Goal: Transaction & Acquisition: Purchase product/service

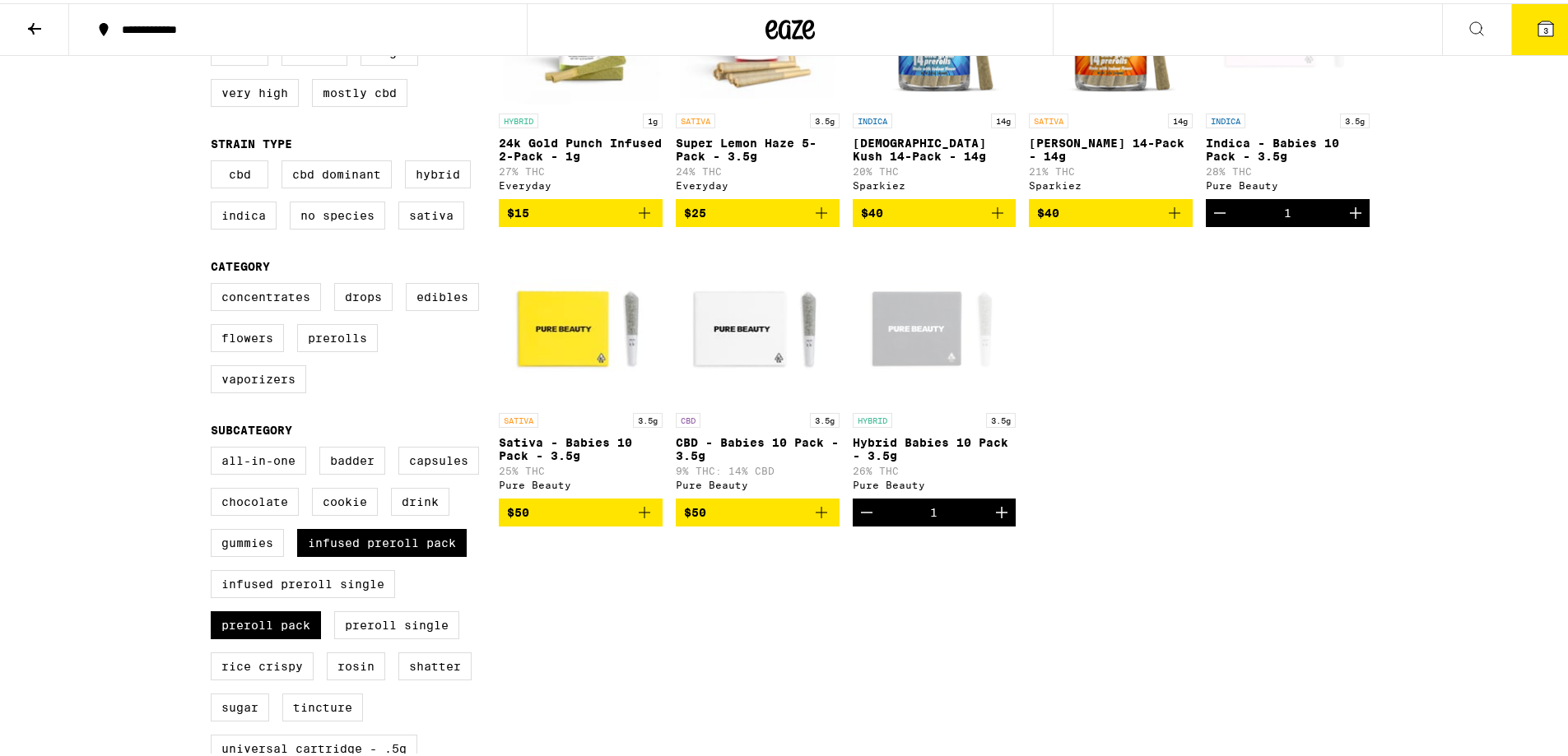
scroll to position [274, 0]
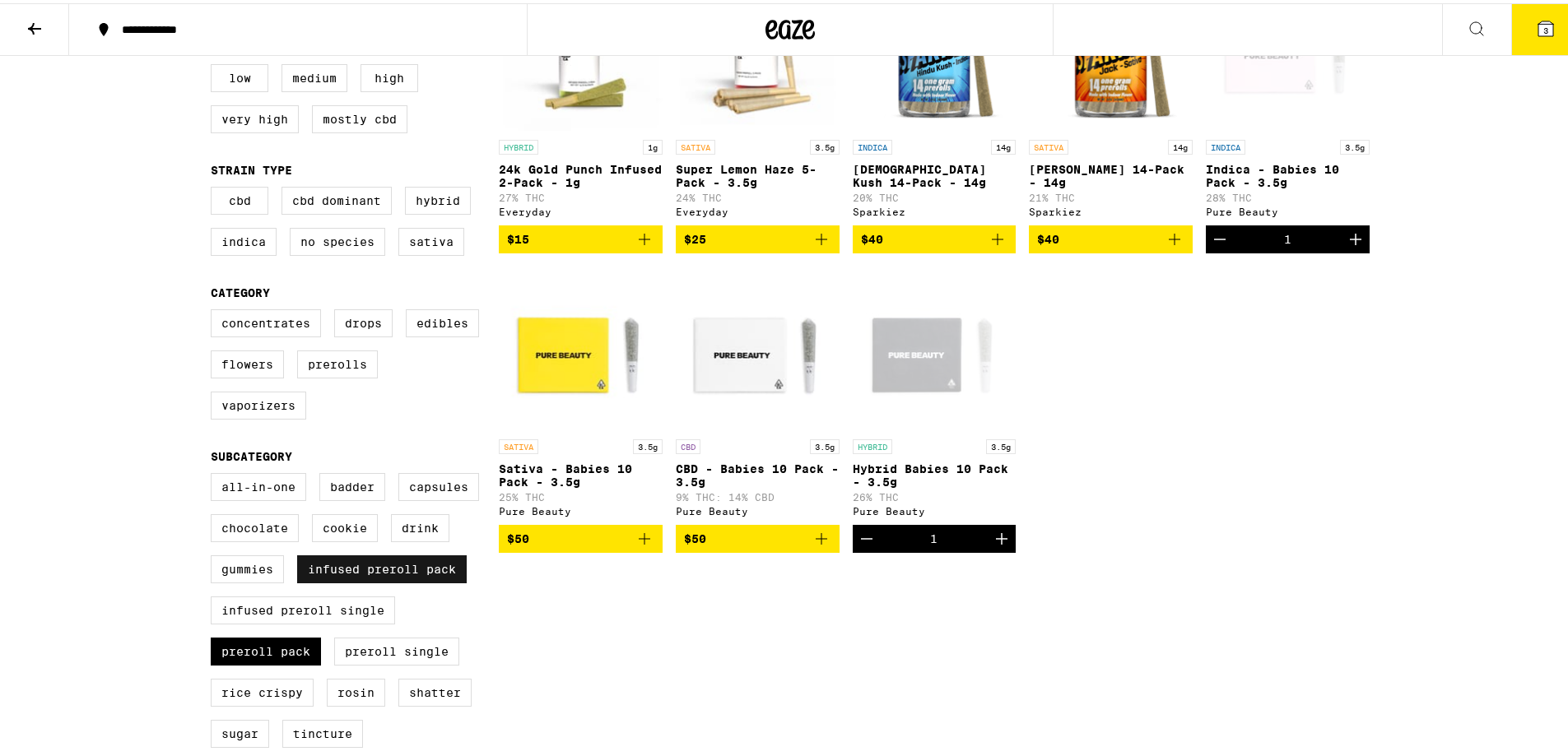
click at [348, 580] on label "Infused Preroll Pack" at bounding box center [381, 566] width 169 height 28
click at [214, 473] on input "Infused Preroll Pack" at bounding box center [214, 472] width 1 height 1
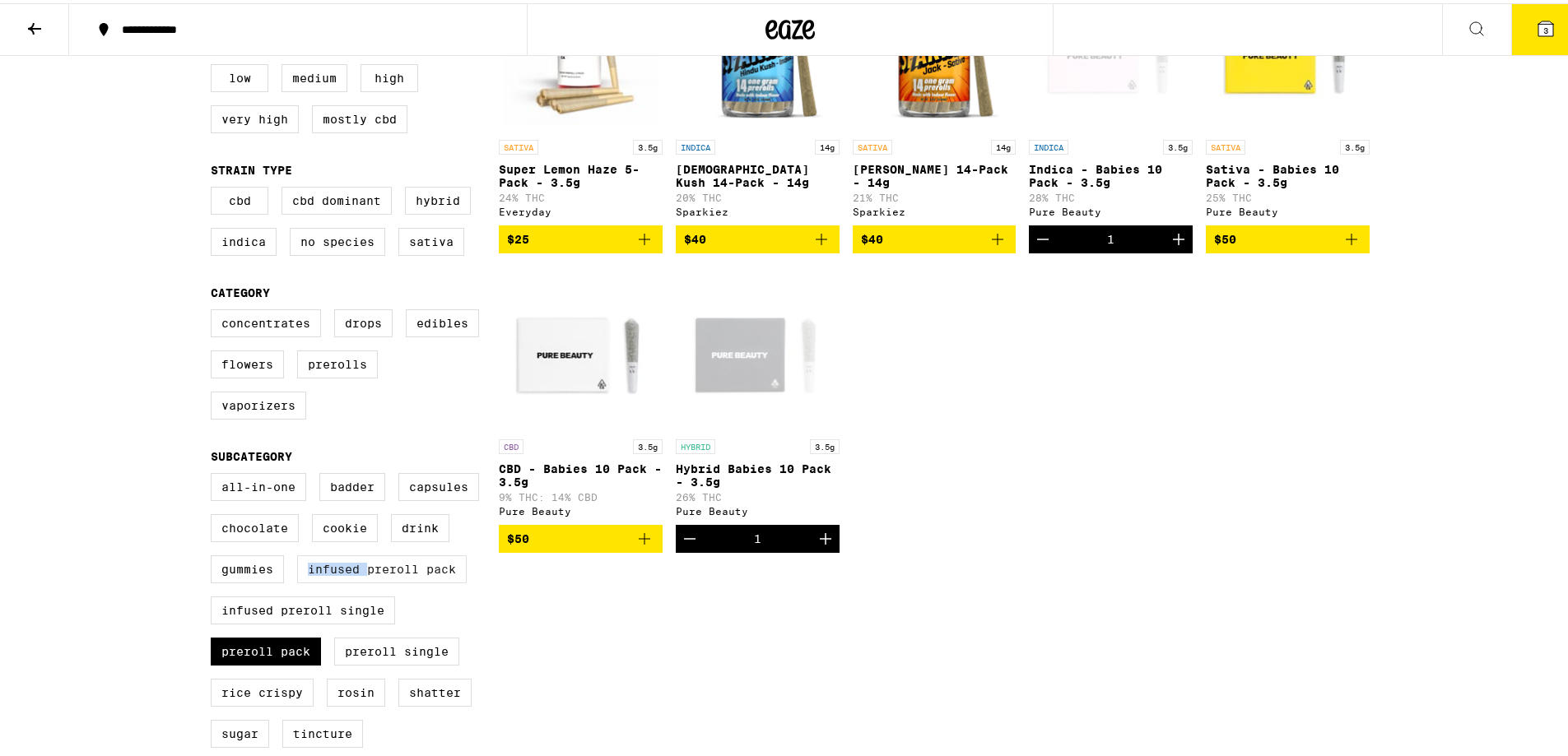
click at [348, 580] on label "Infused Preroll Pack" at bounding box center [381, 566] width 169 height 28
click at [214, 473] on input "Infused Preroll Pack" at bounding box center [214, 472] width 1 height 1
checkbox input "true"
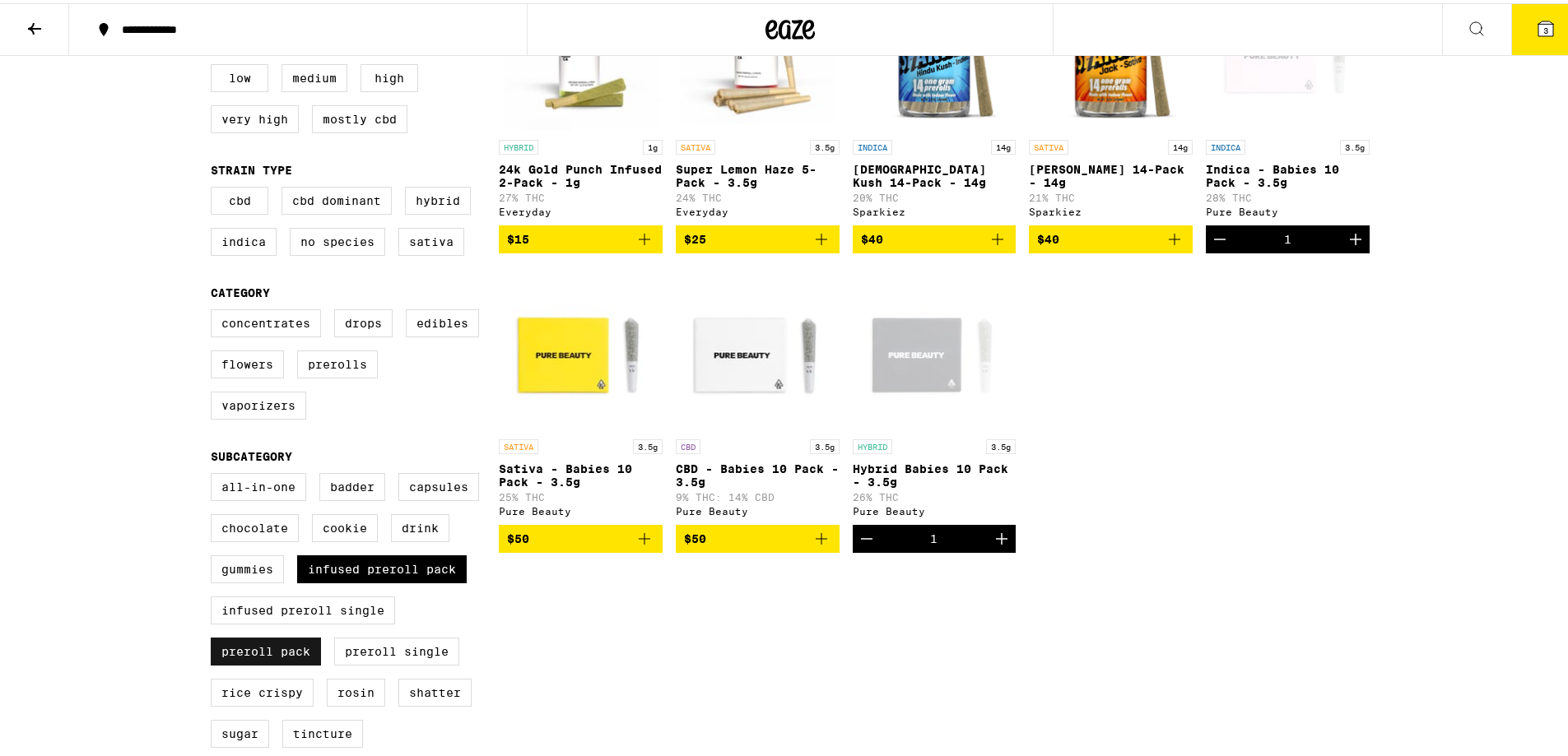
click at [263, 662] on label "Preroll Pack" at bounding box center [266, 648] width 110 height 28
click at [214, 473] on input "Preroll Pack" at bounding box center [214, 472] width 1 height 1
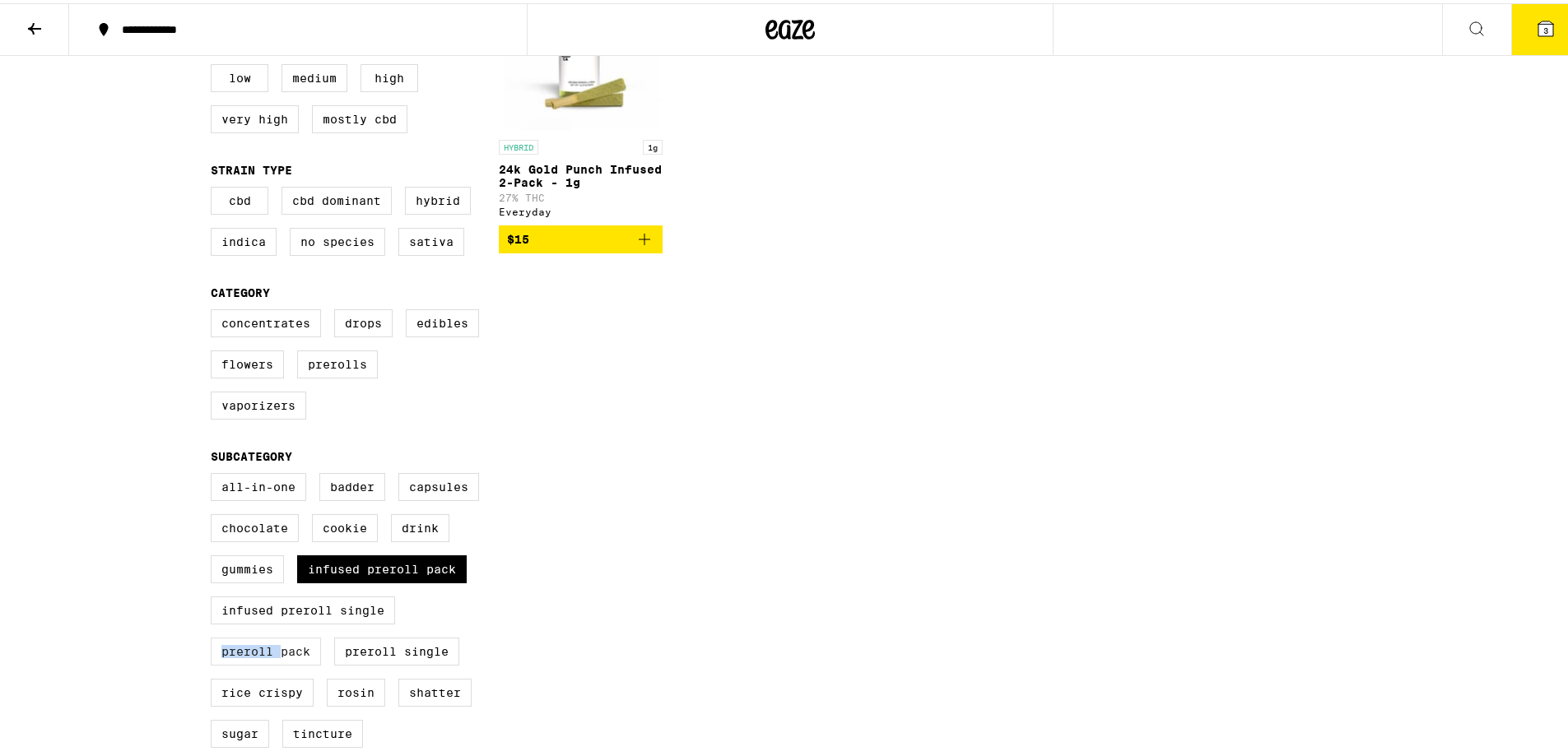
click at [263, 662] on label "Preroll Pack" at bounding box center [266, 648] width 110 height 28
click at [214, 473] on input "Preroll Pack" at bounding box center [214, 472] width 1 height 1
checkbox input "true"
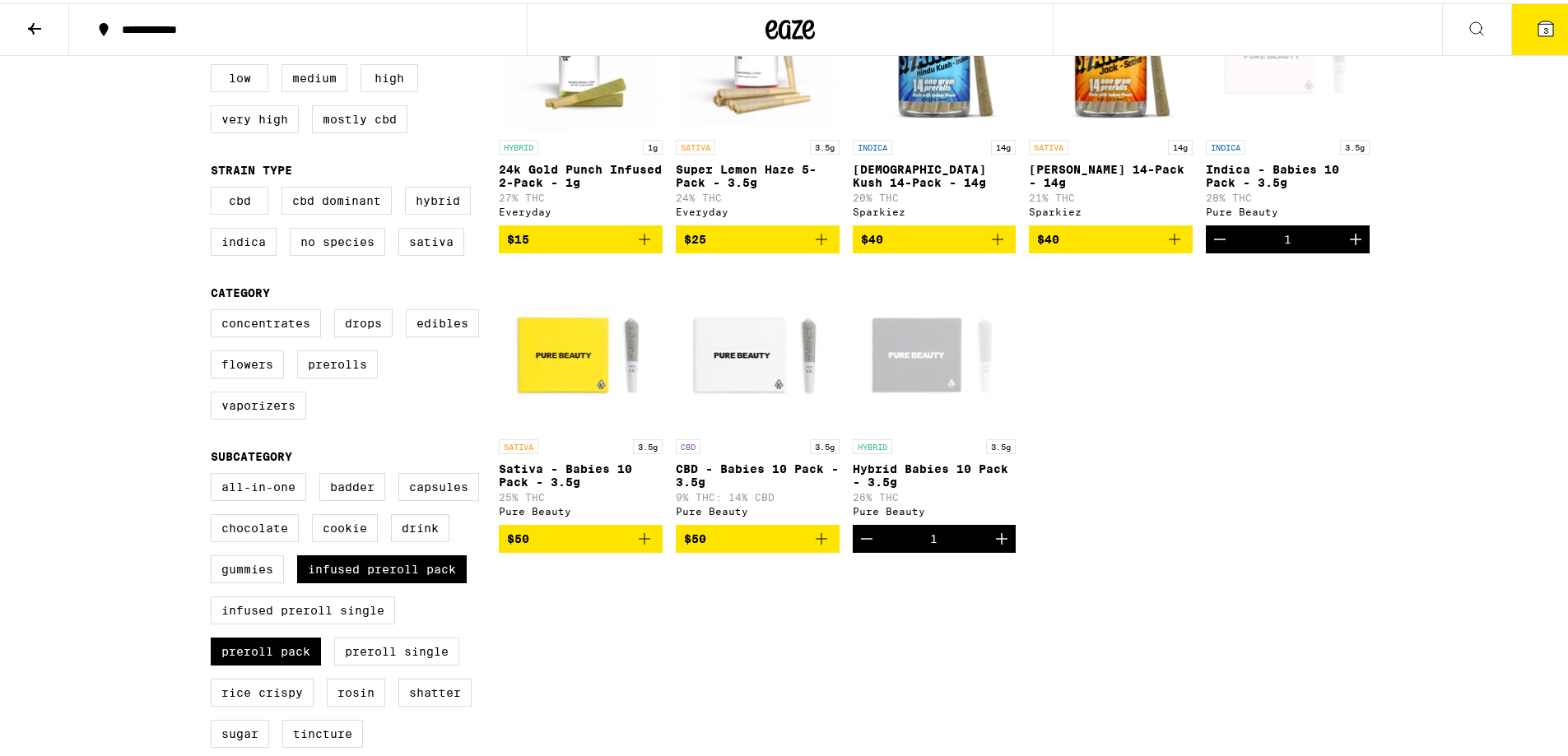
click at [1240, 447] on div "HYBRID 1g 24k Gold Punch Infused 2-Pack - 1g 27% THC Everyday $15 SATIVA 3.5g S…" at bounding box center [934, 257] width 871 height 586
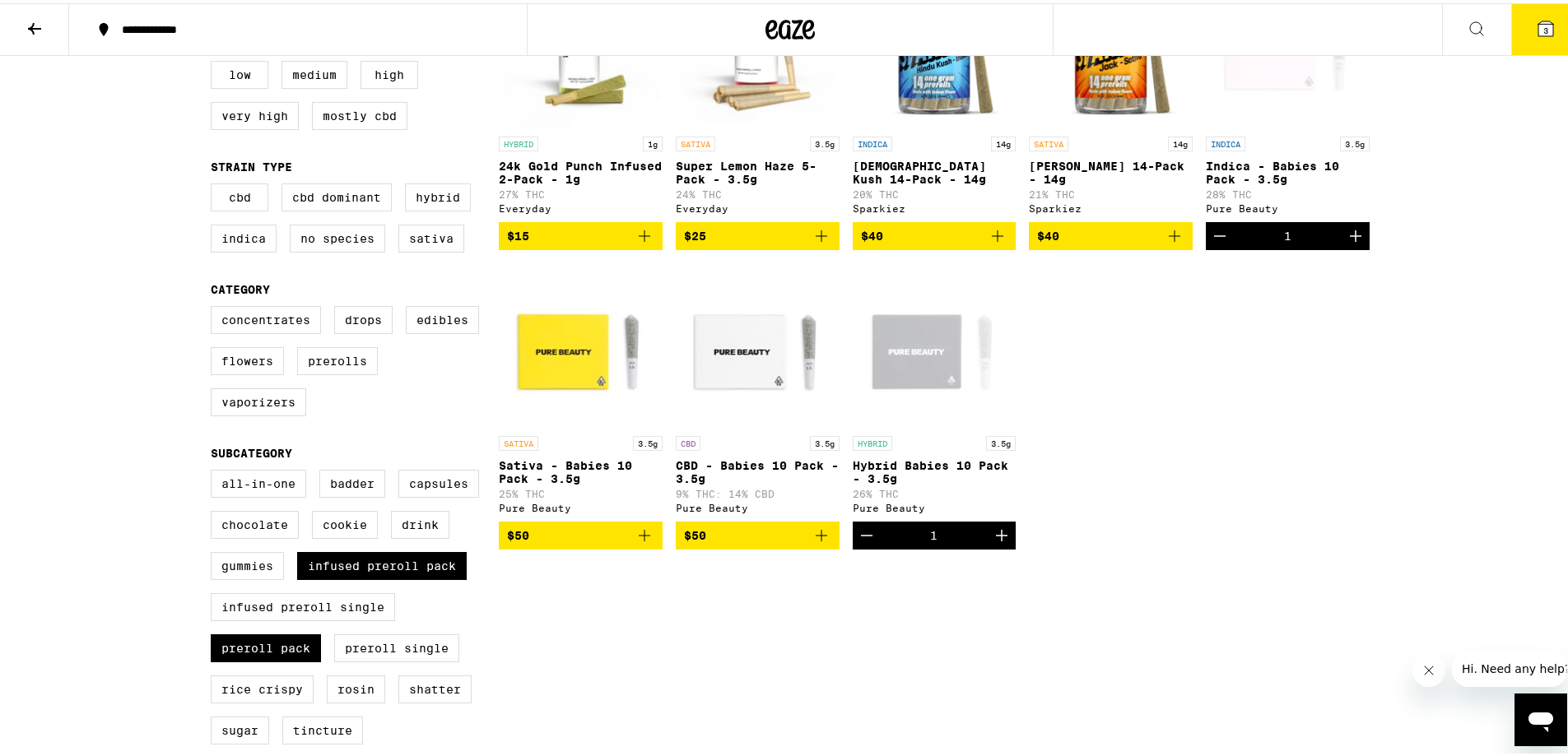
scroll to position [274, 0]
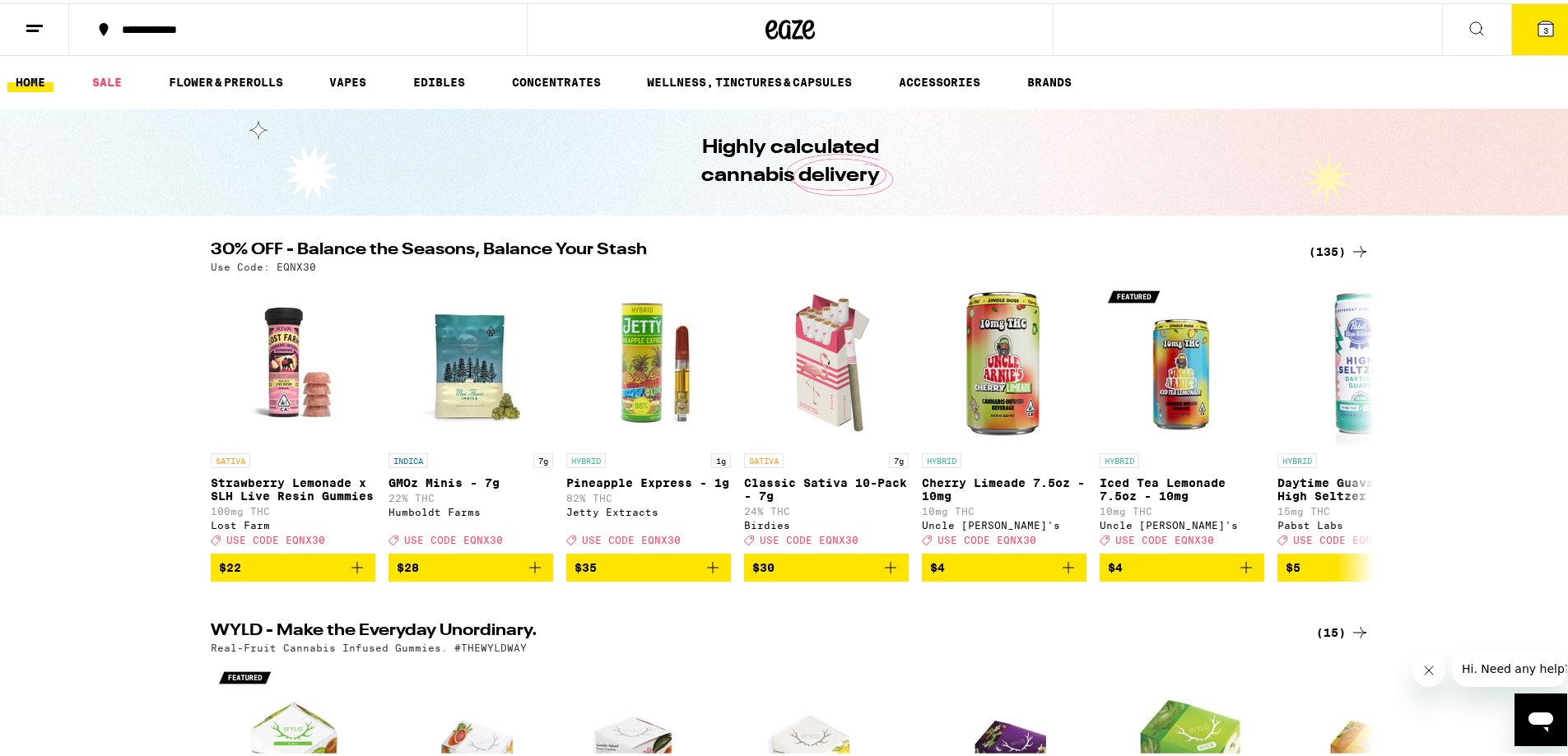
click at [1526, 1] on button "3" at bounding box center [1546, 26] width 69 height 51
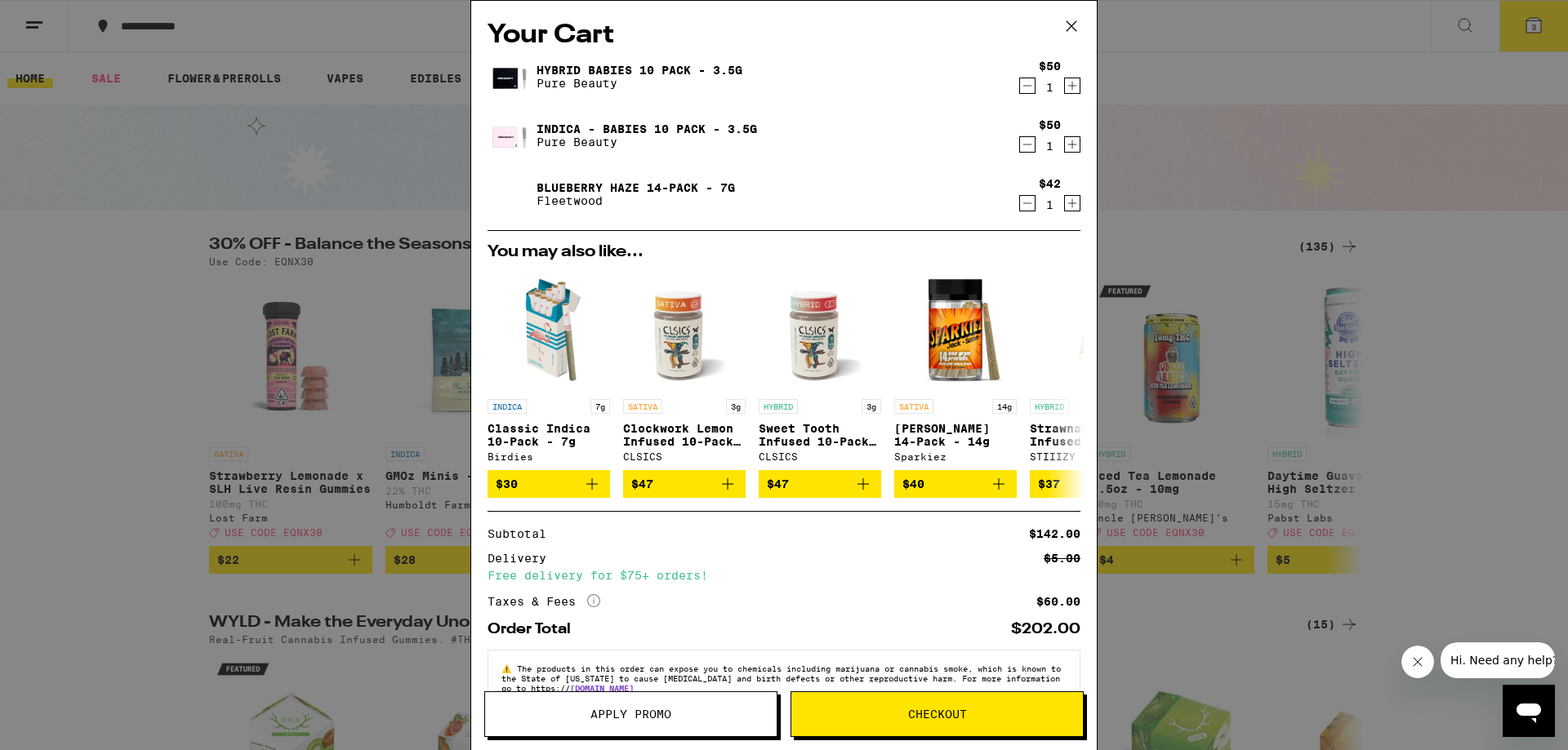
click at [1020, 202] on icon "Decrement" at bounding box center [1027, 204] width 14 height 20
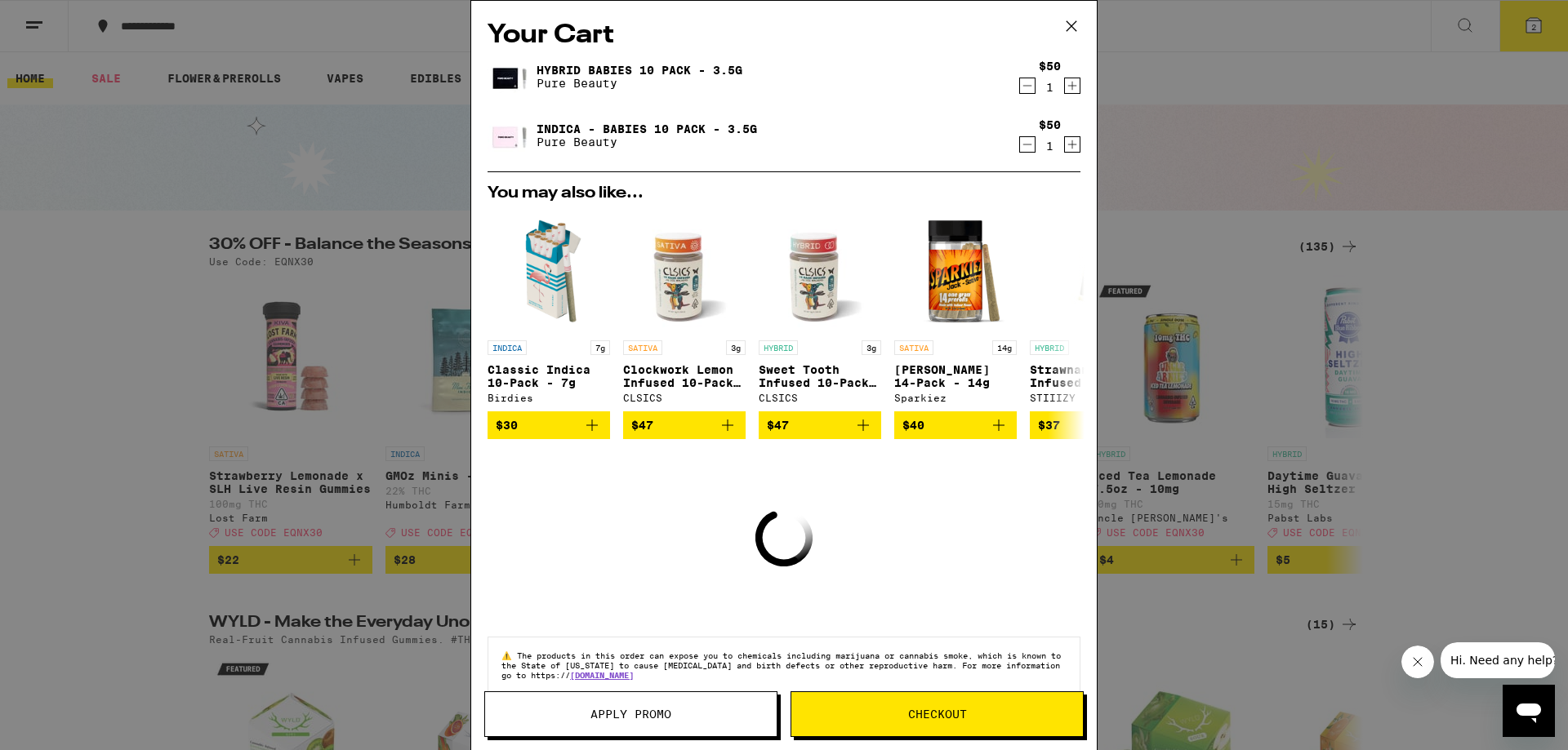
click at [1020, 144] on icon "Decrement" at bounding box center [1027, 144] width 14 height 20
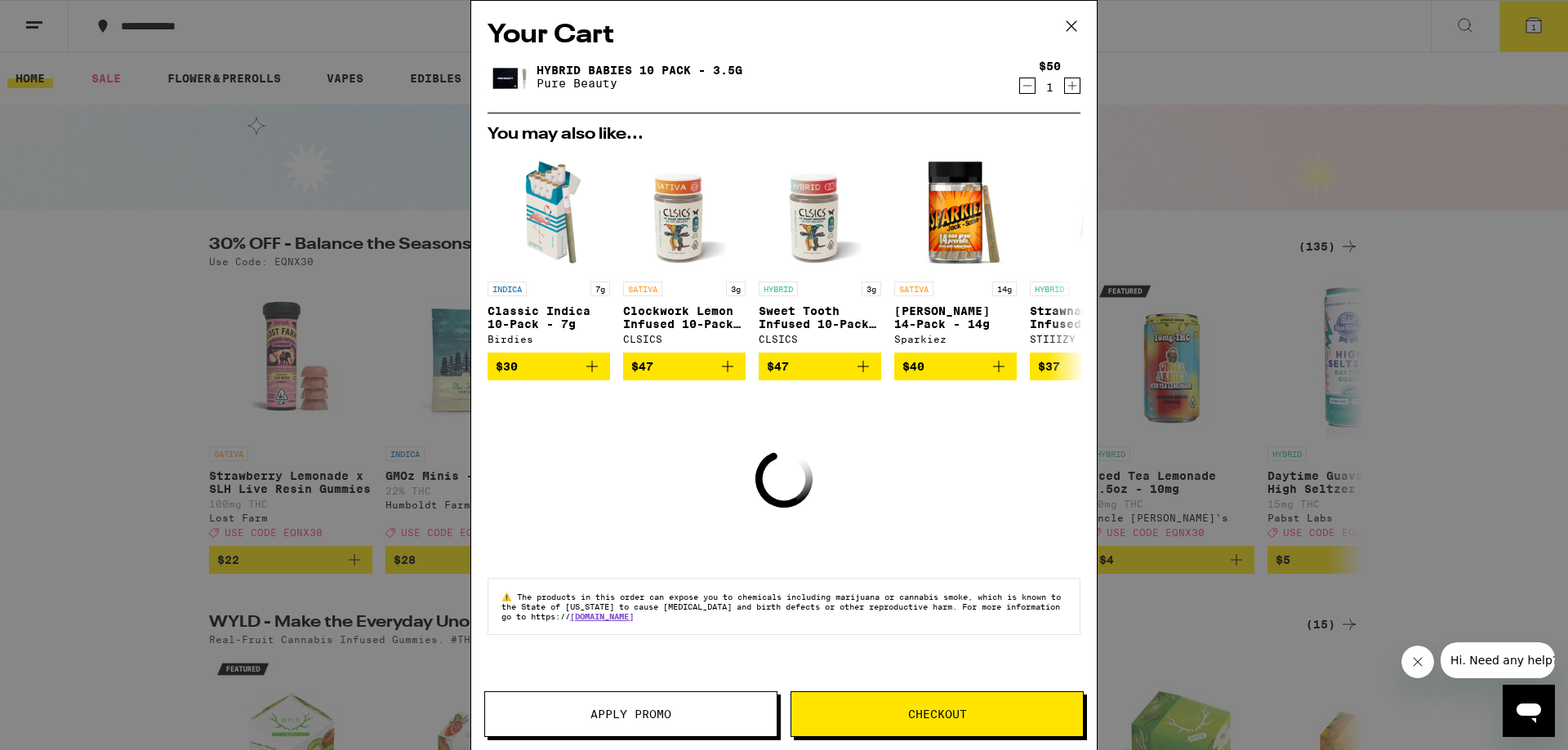
click at [1025, 84] on icon "Decrement" at bounding box center [1027, 86] width 14 height 20
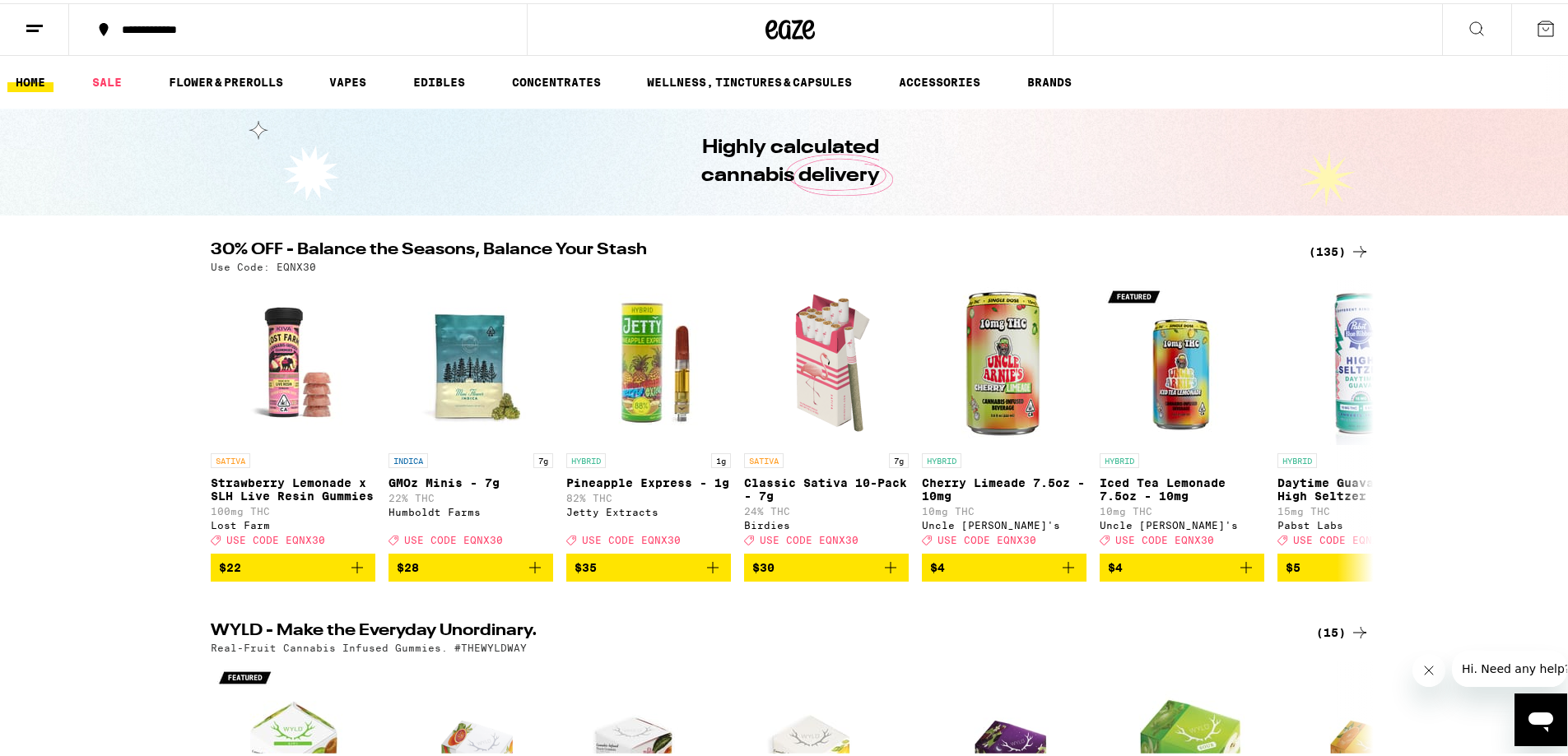
click at [1326, 250] on div "(135)" at bounding box center [1339, 249] width 61 height 20
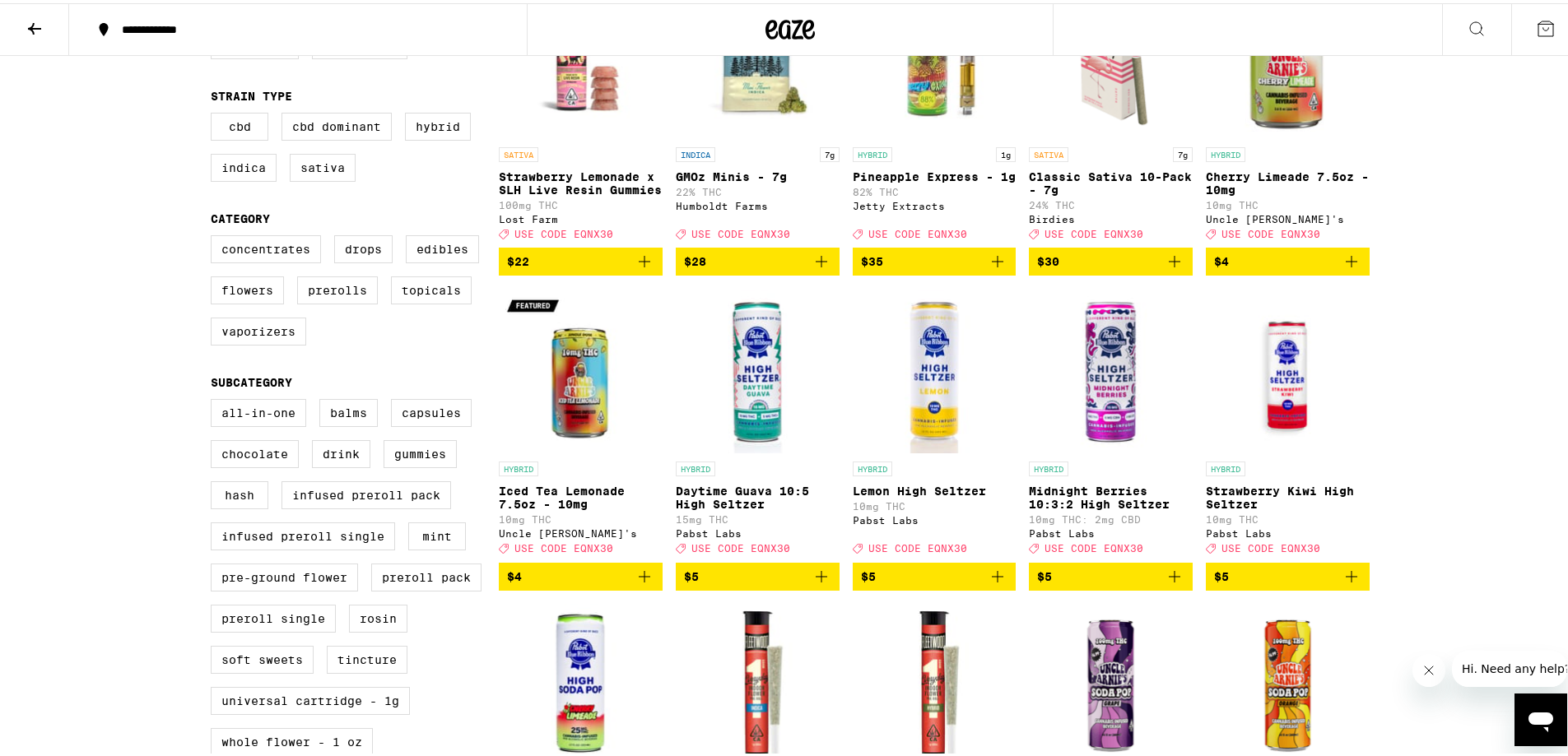
scroll to position [274, 0]
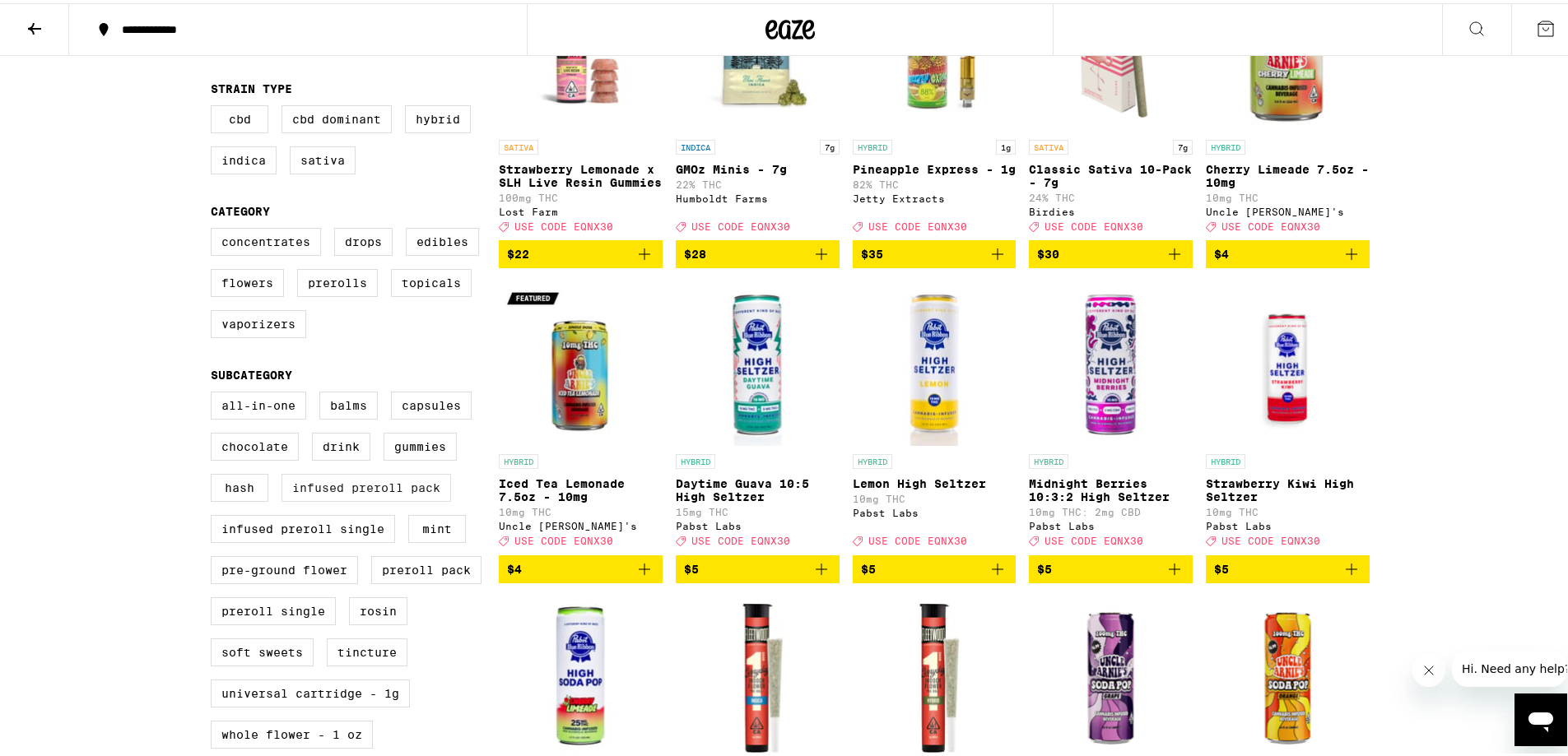
click at [381, 498] on label "Infused Preroll Pack" at bounding box center [366, 484] width 169 height 28
click at [214, 392] on input "Infused Preroll Pack" at bounding box center [214, 391] width 1 height 1
checkbox input "true"
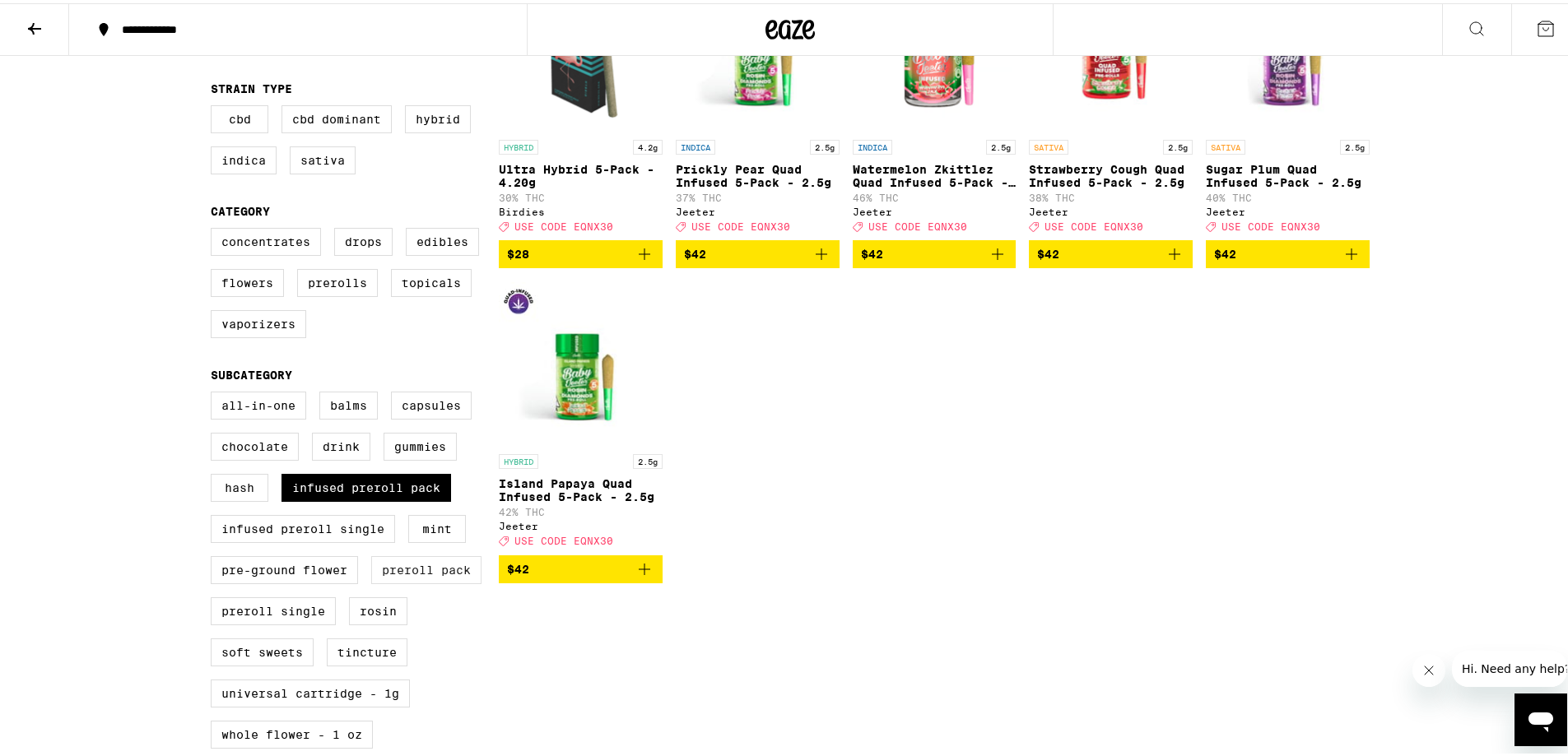
click at [432, 581] on label "Preroll Pack" at bounding box center [426, 566] width 110 height 28
click at [214, 392] on input "Preroll Pack" at bounding box center [214, 391] width 1 height 1
checkbox input "true"
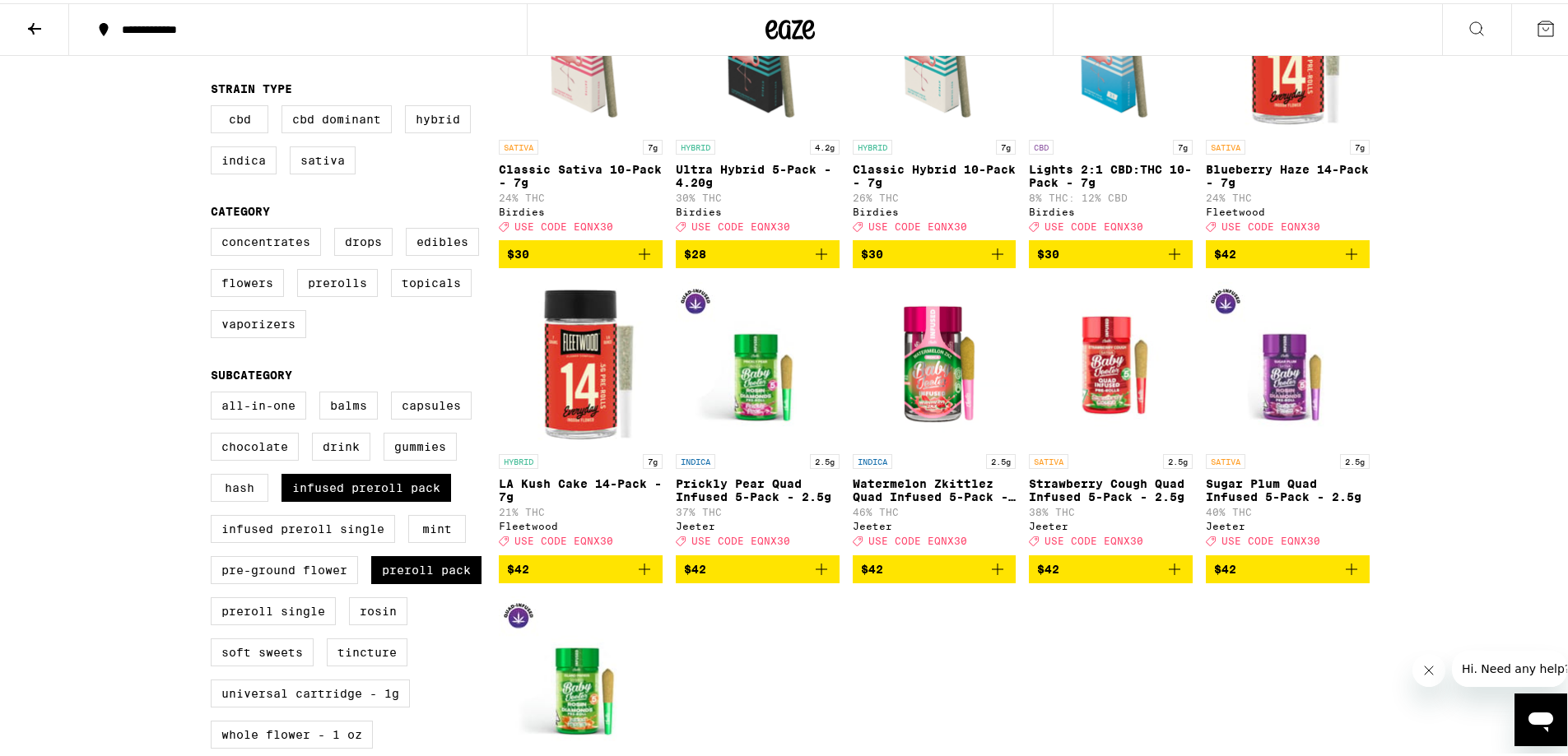
scroll to position [165, 0]
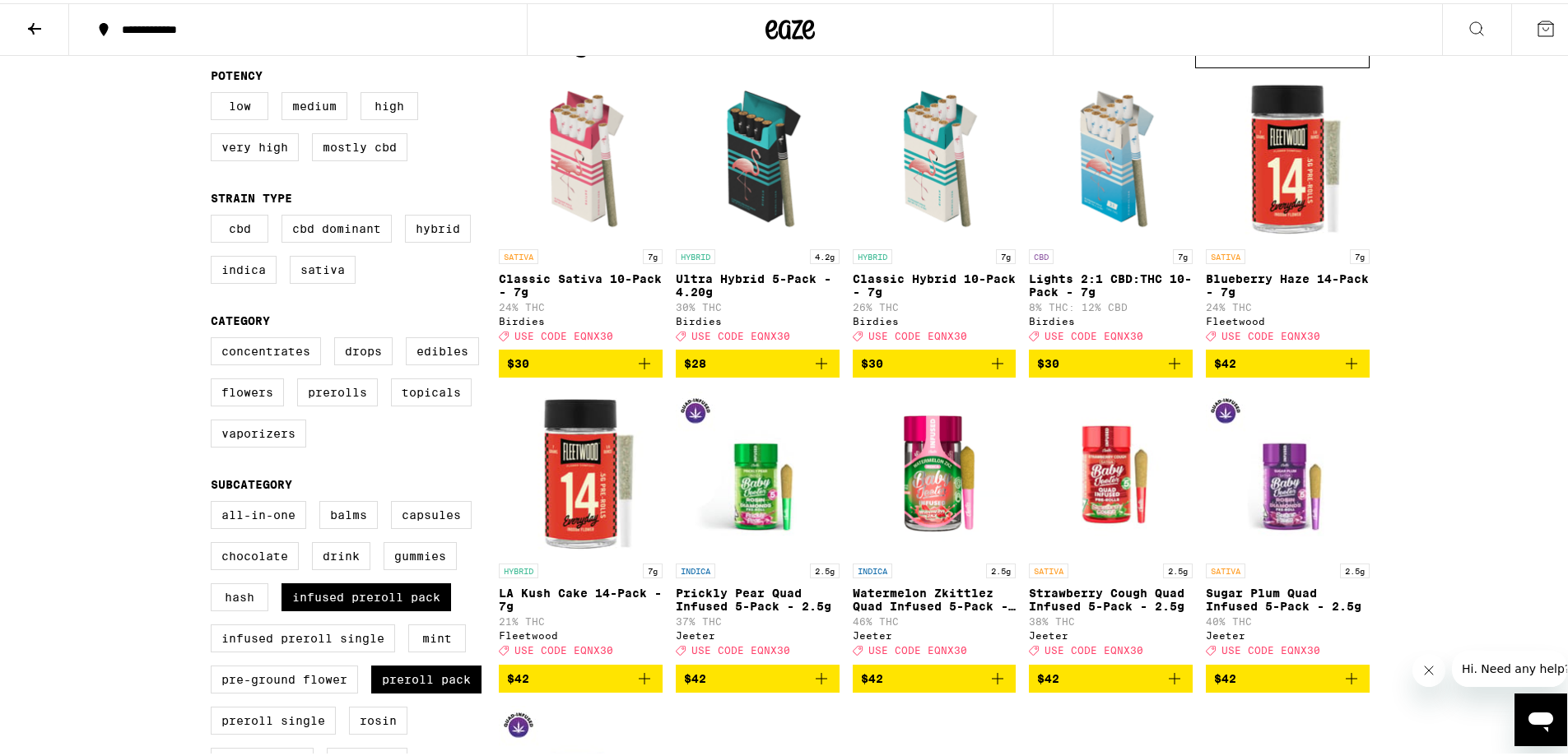
click at [992, 366] on icon "Add to bag" at bounding box center [997, 360] width 12 height 12
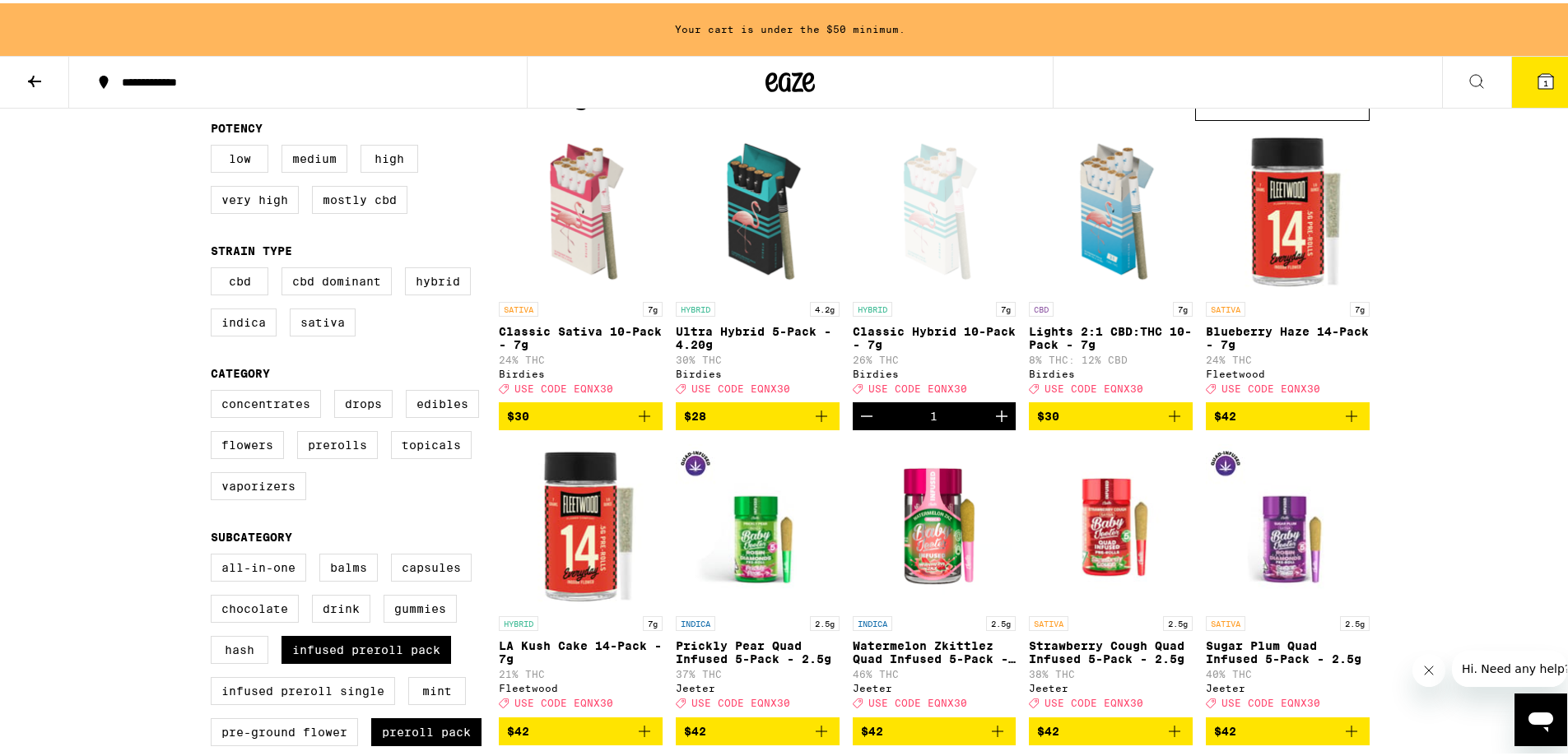
scroll to position [217, 0]
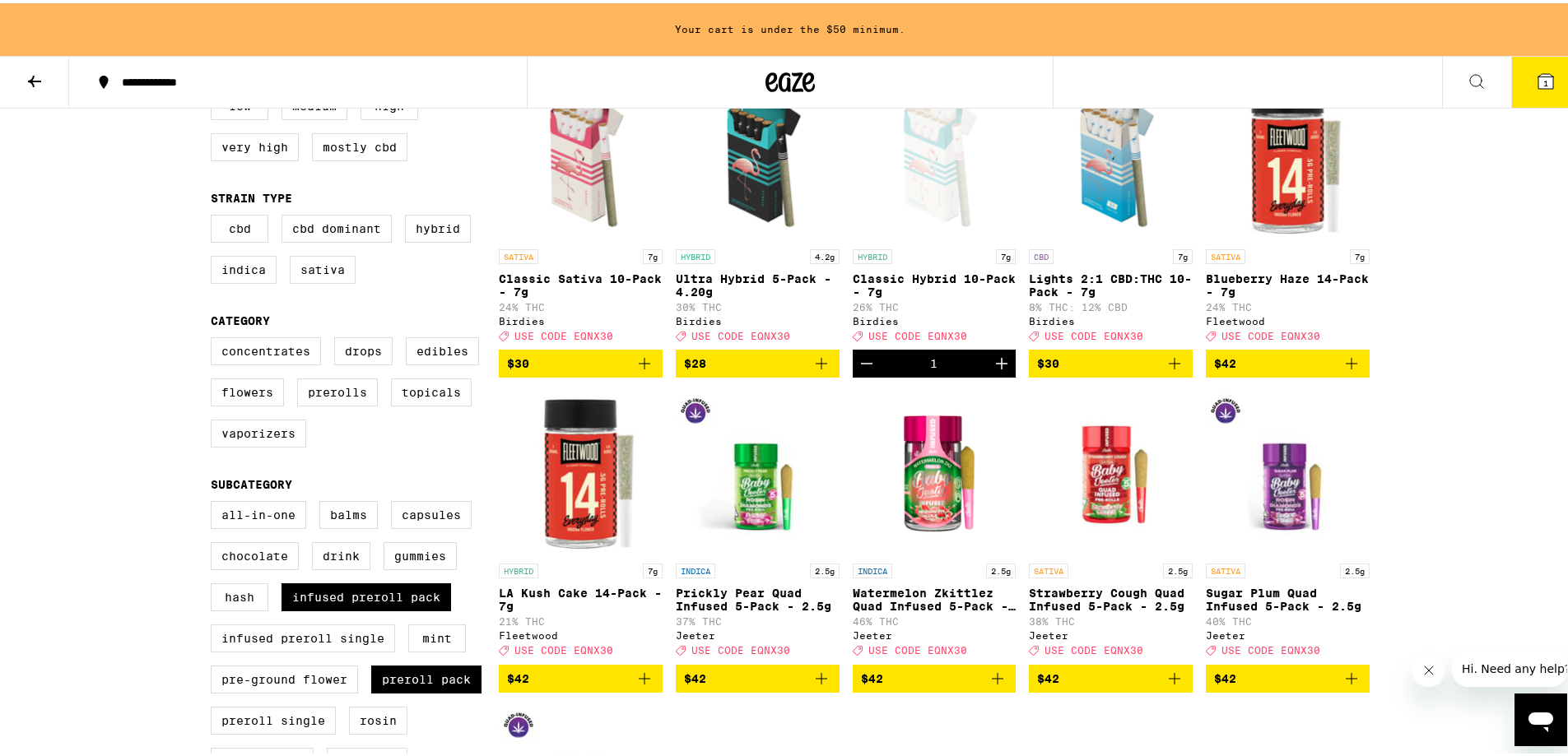
click at [992, 370] on icon "Increment" at bounding box center [1002, 361] width 20 height 20
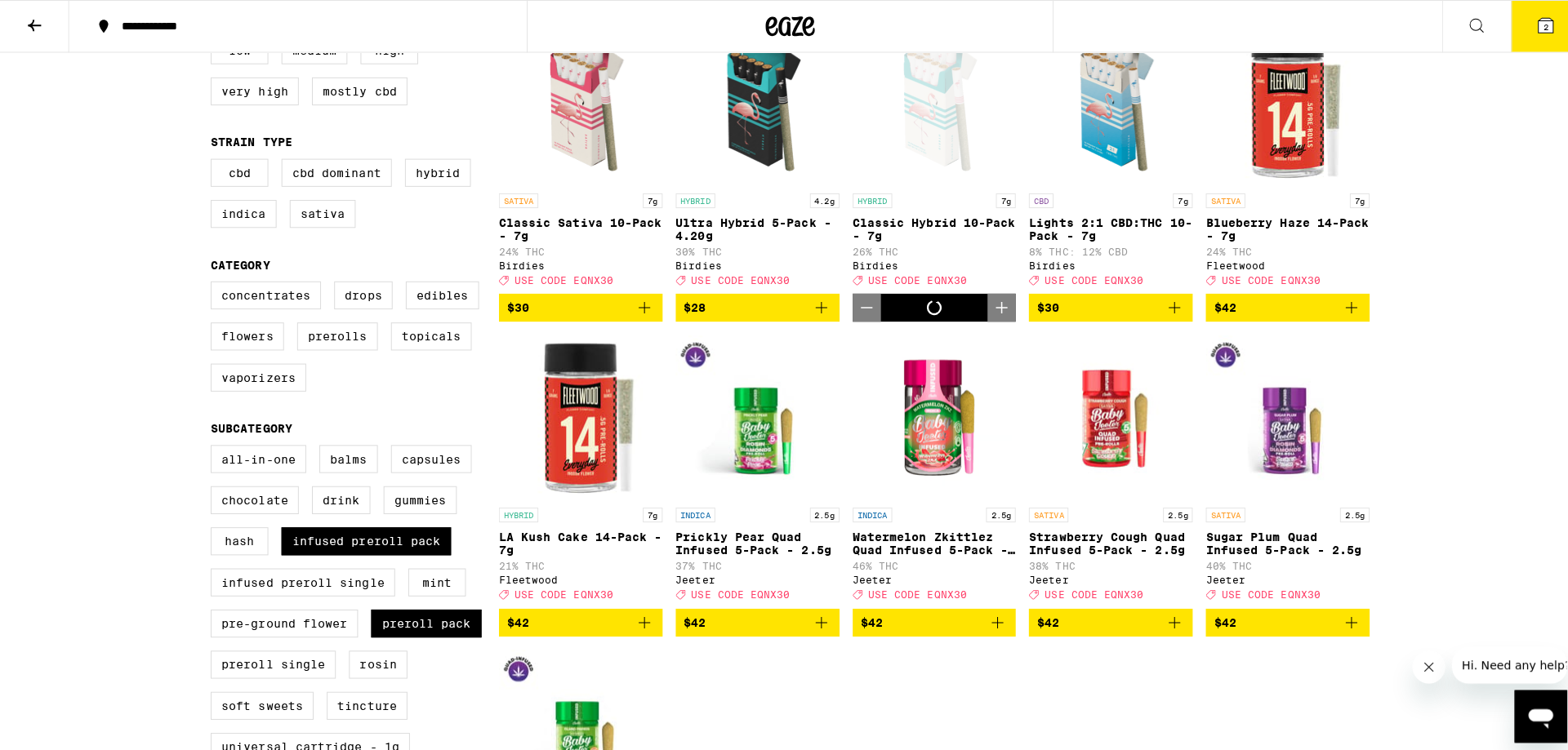
scroll to position [163, 0]
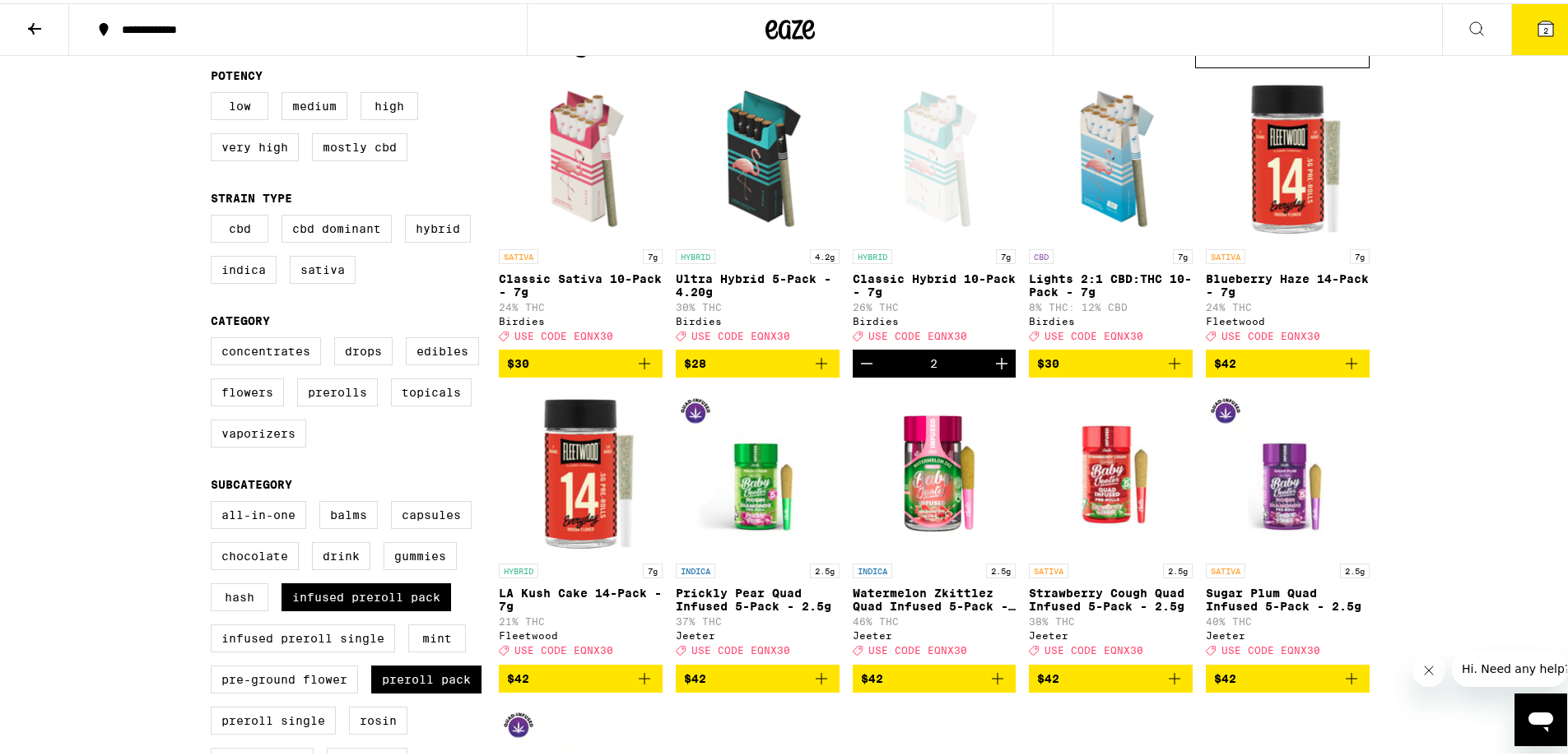
click at [1345, 370] on icon "Add to bag" at bounding box center [1352, 361] width 20 height 20
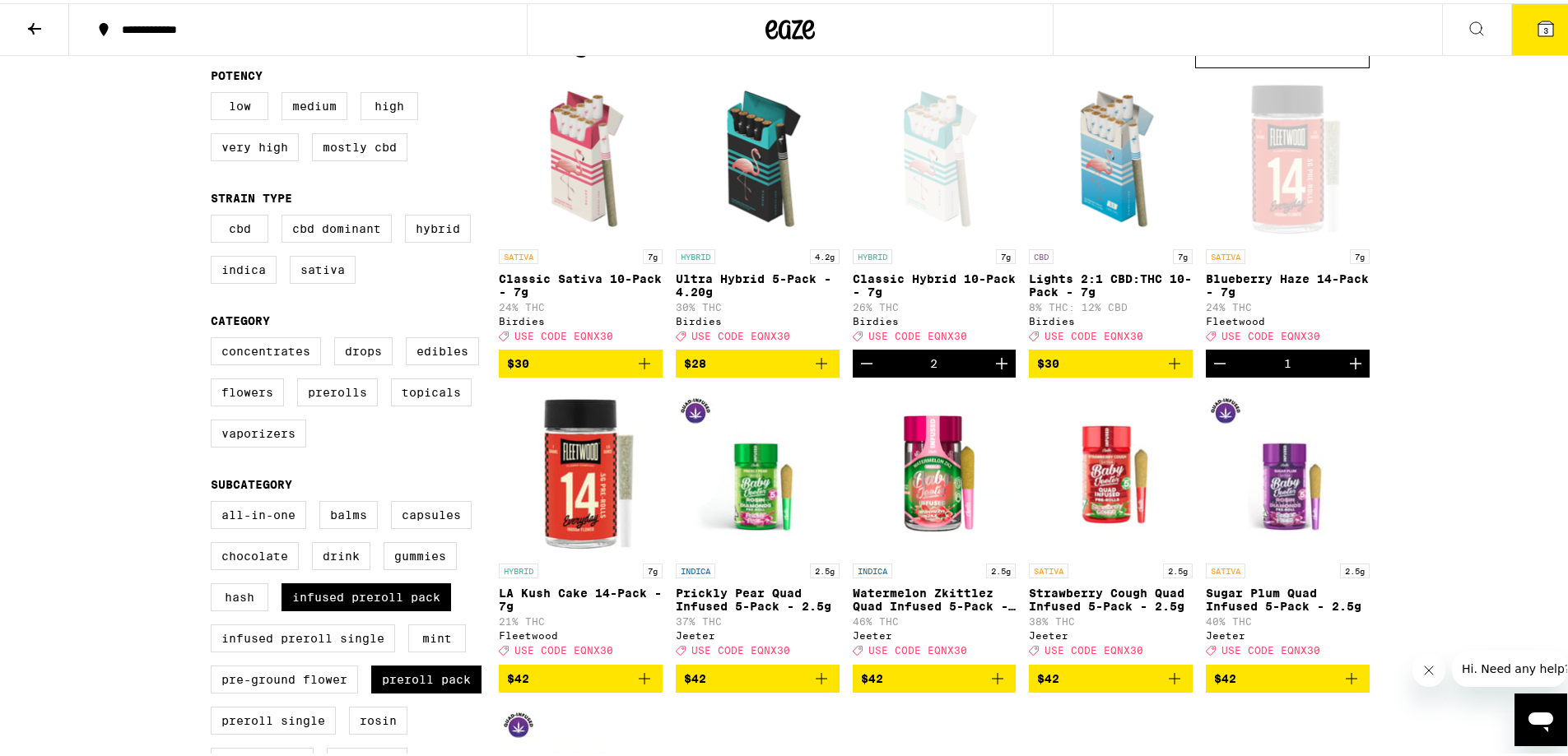
click at [1539, 22] on icon at bounding box center [1546, 25] width 14 height 14
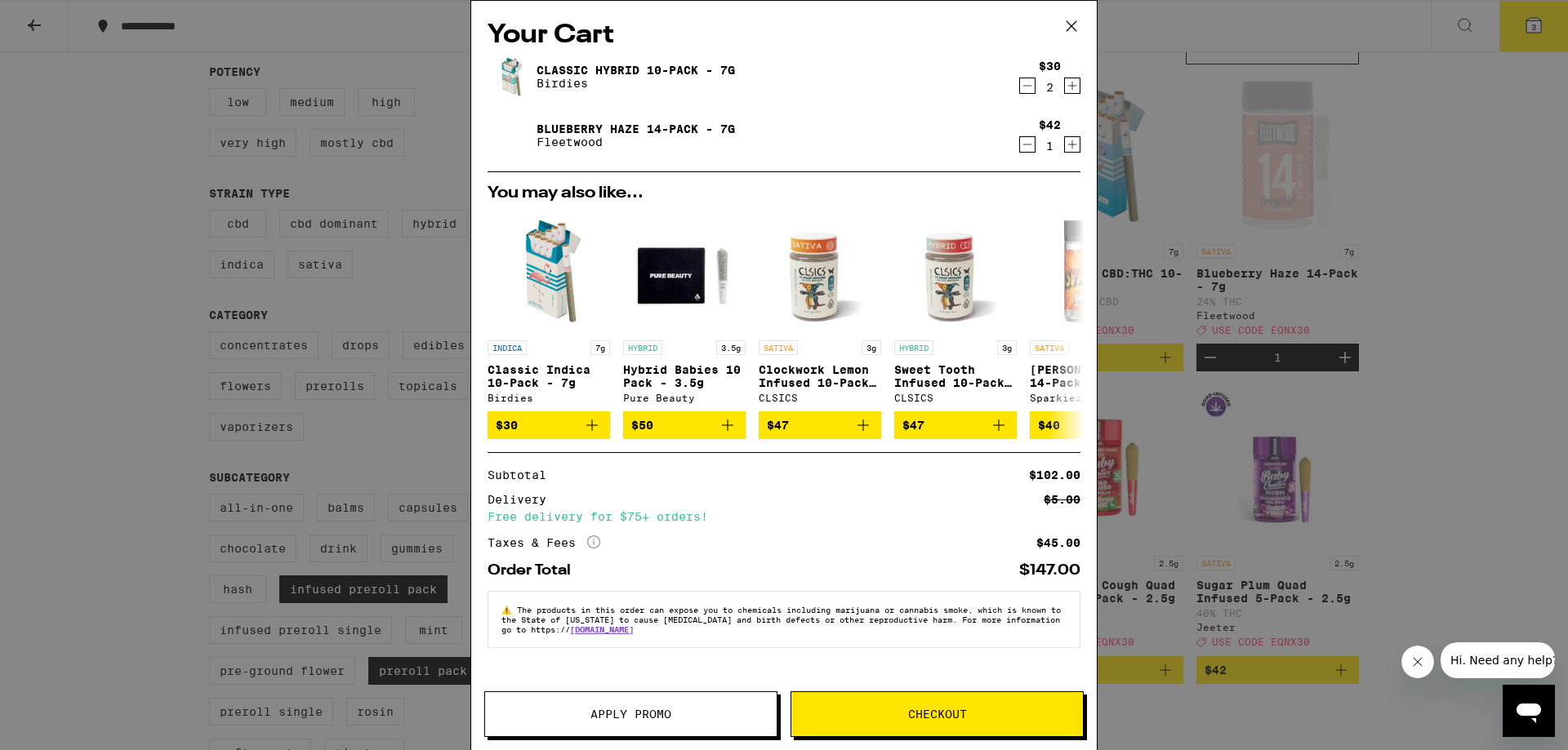
click at [653, 712] on span "Apply Promo" at bounding box center [631, 714] width 81 height 12
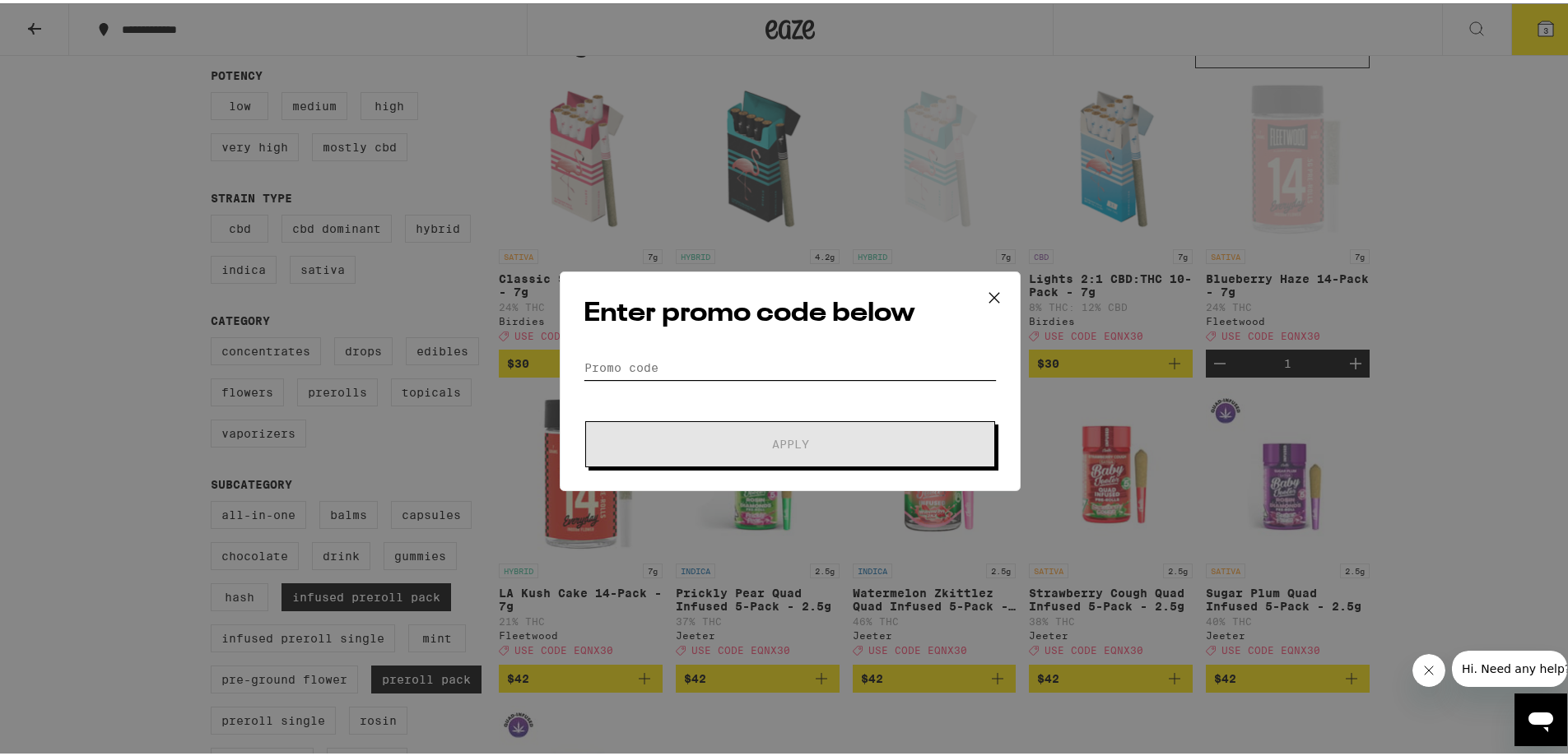
click at [671, 363] on input "Promo Code" at bounding box center [790, 364] width 413 height 24
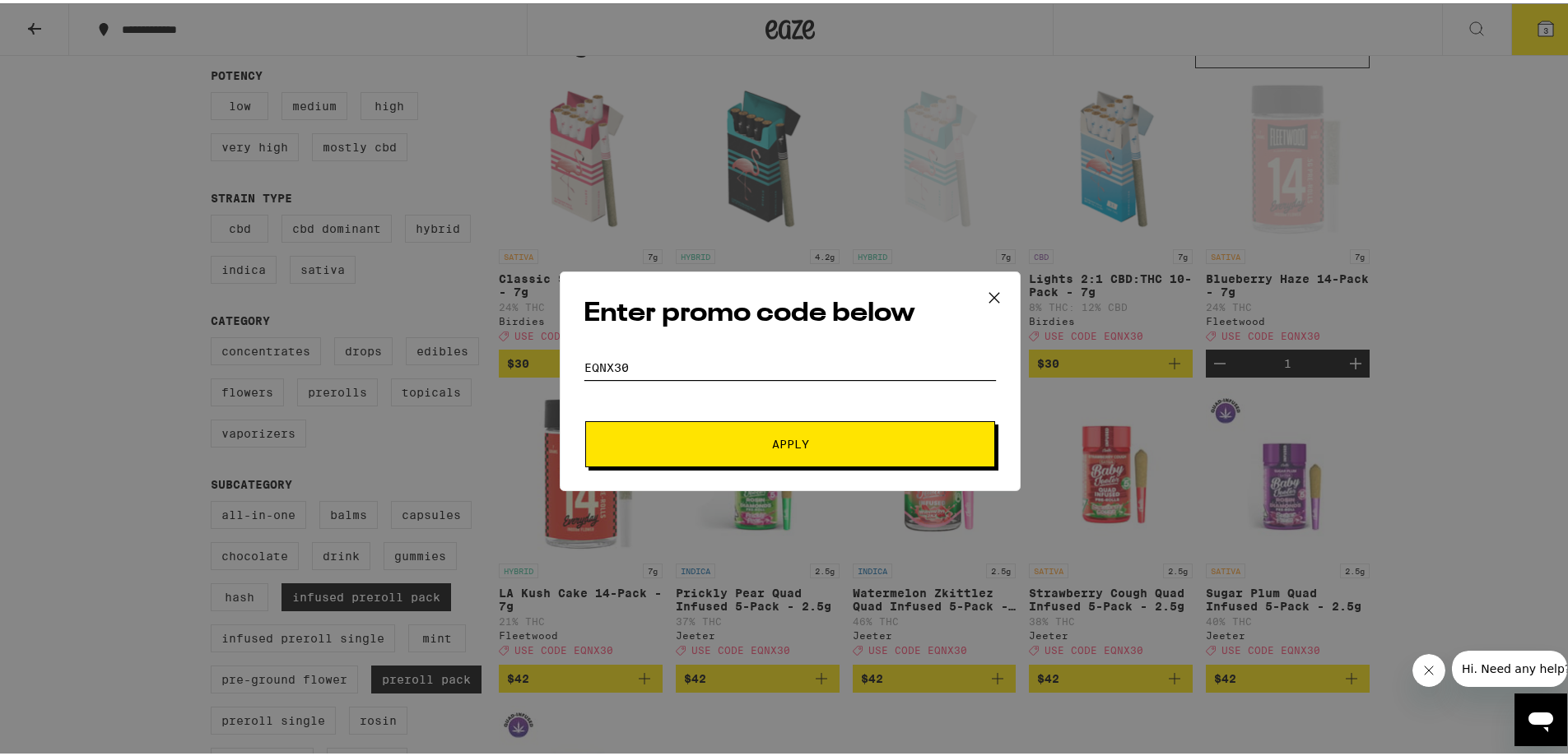
type input "EQNX30"
click at [794, 436] on span "Apply" at bounding box center [790, 440] width 37 height 12
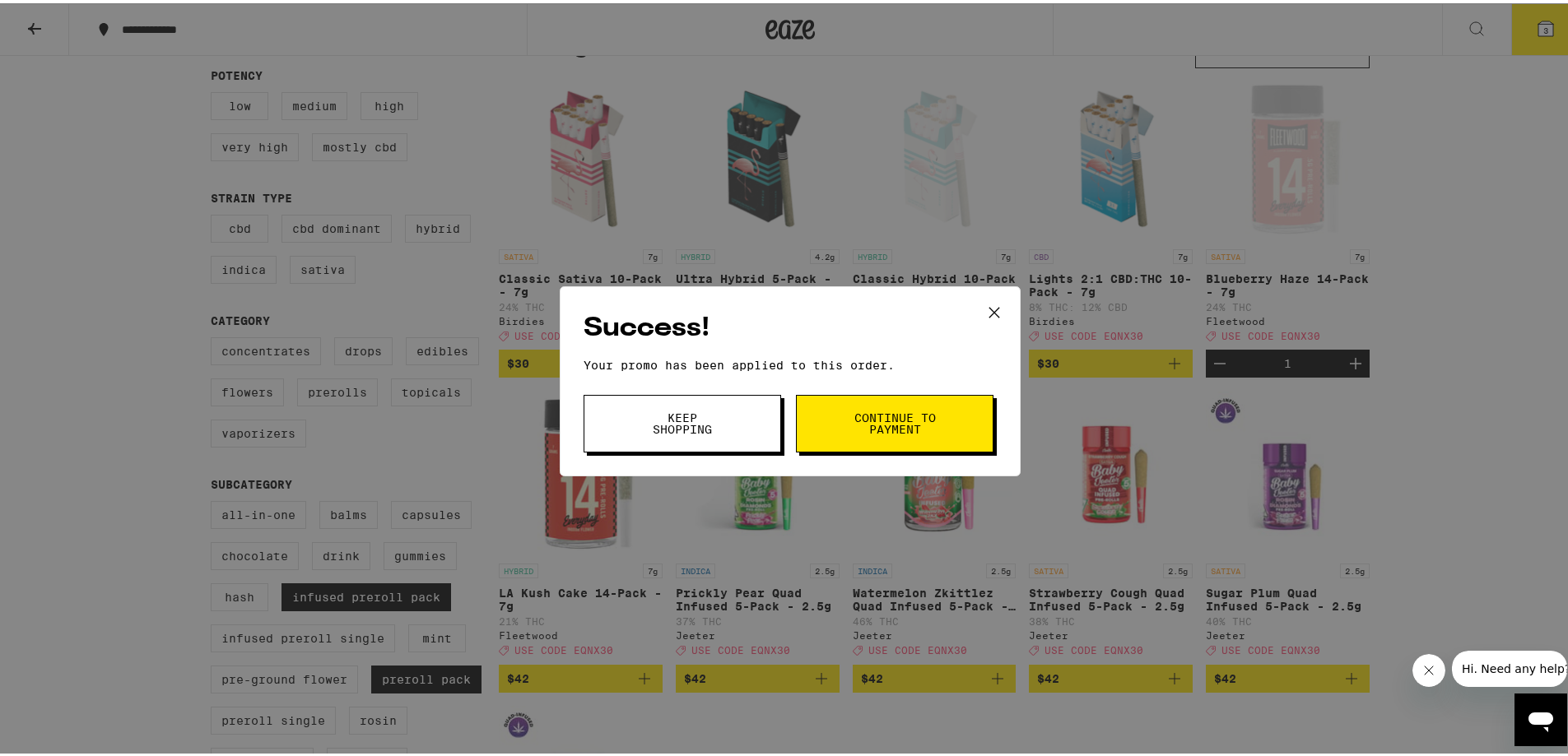
click at [991, 306] on icon at bounding box center [993, 308] width 24 height 24
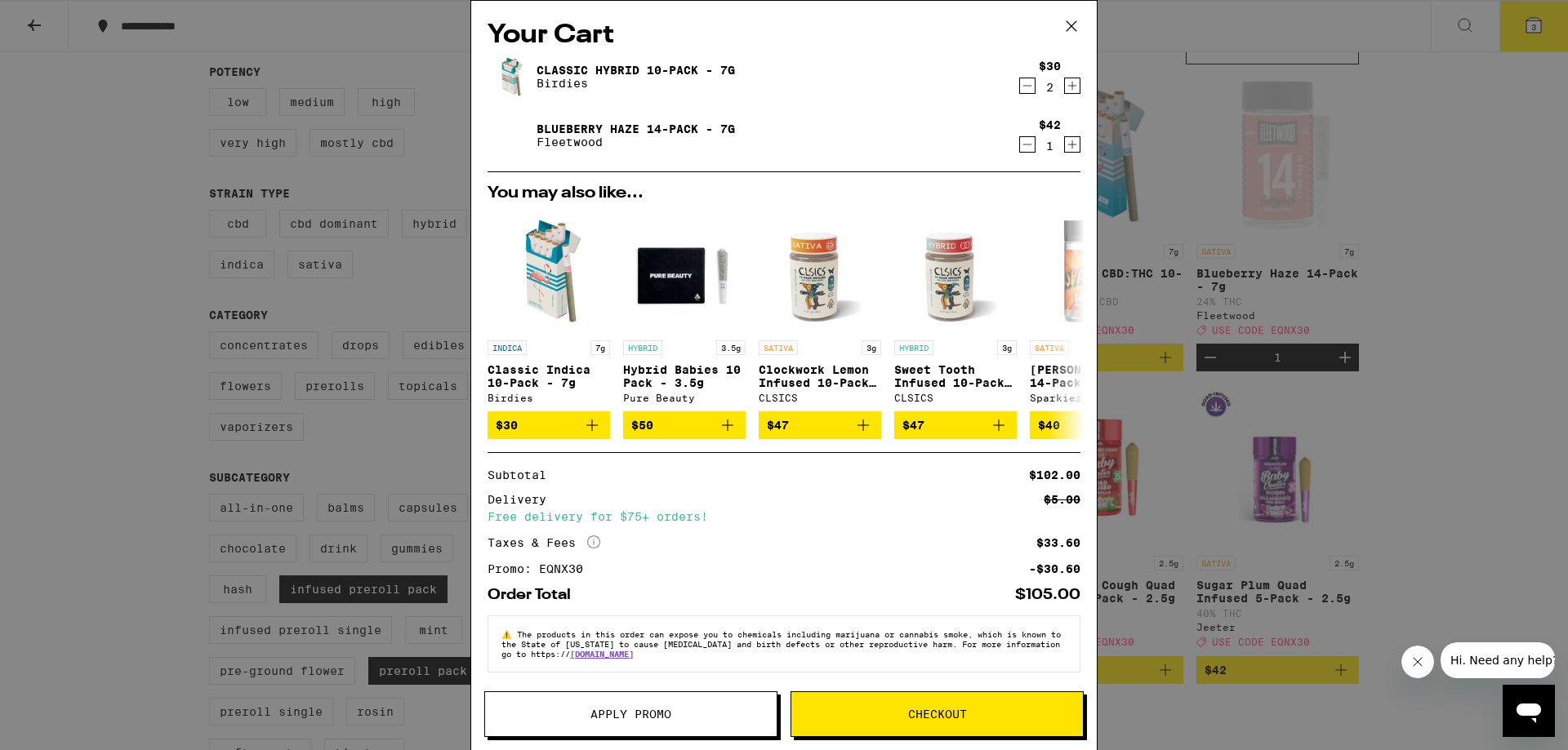
click at [934, 718] on span "Checkout" at bounding box center [938, 714] width 59 height 12
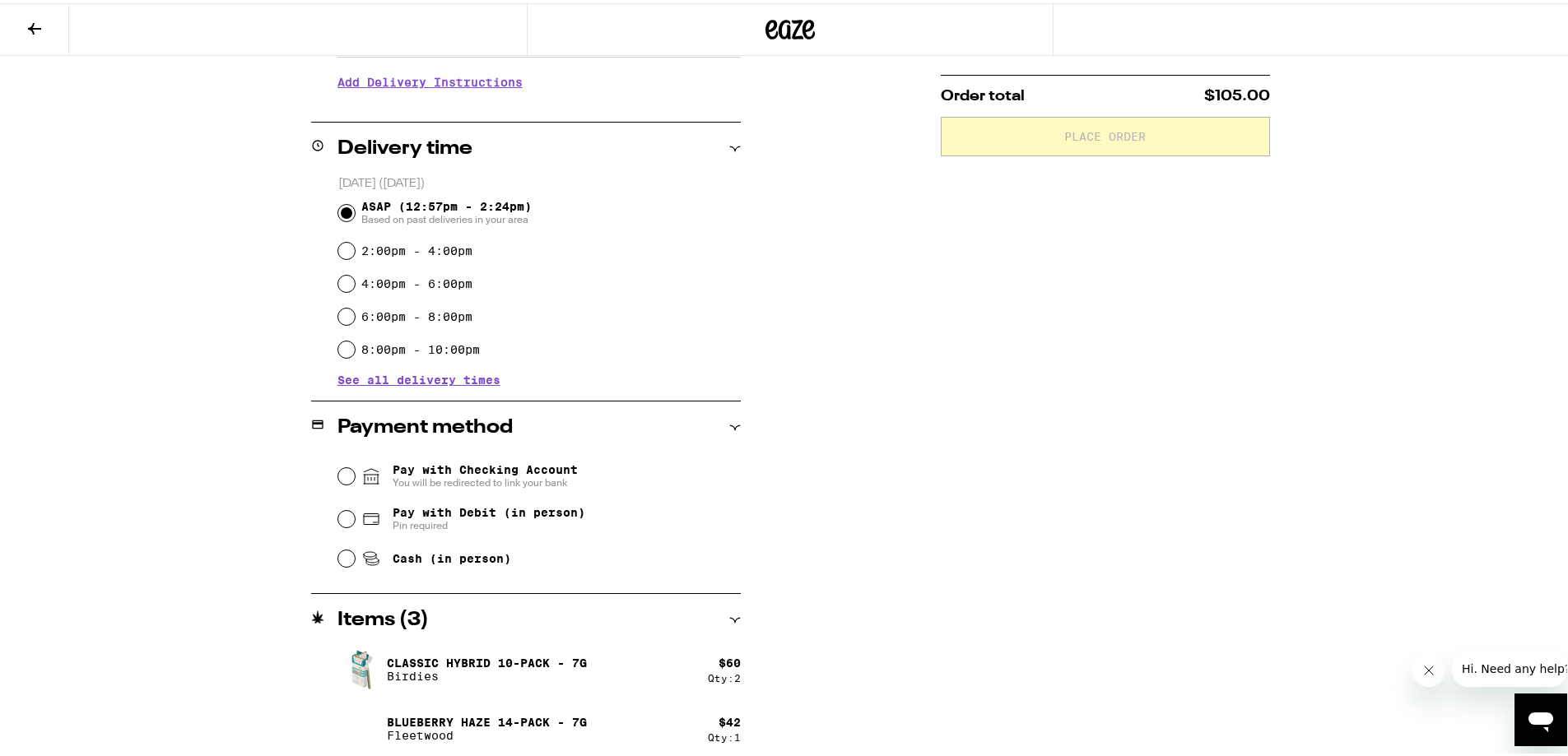
scroll to position [345, 0]
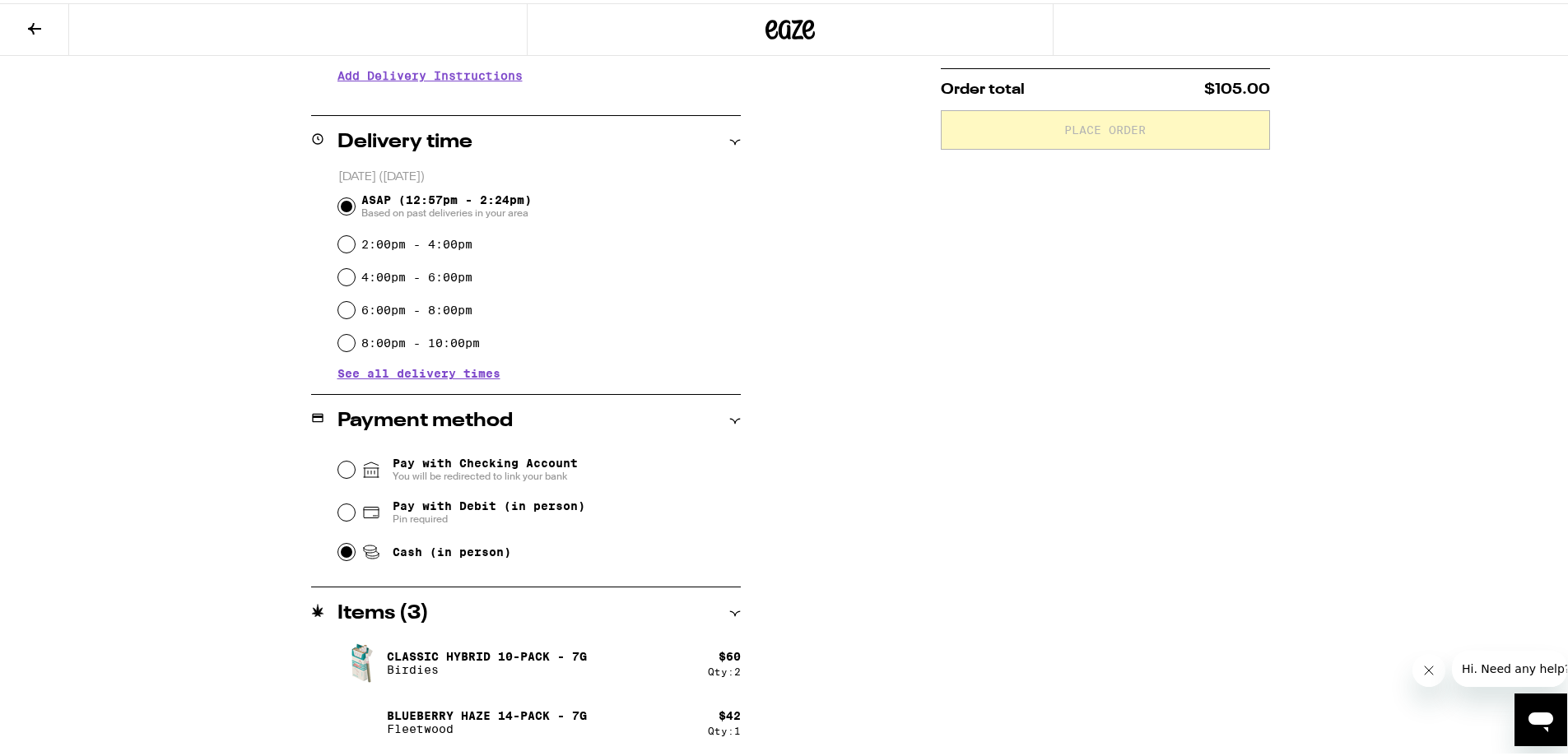
click at [338, 553] on input "Cash (in person)" at bounding box center [347, 549] width 16 height 16
radio input "true"
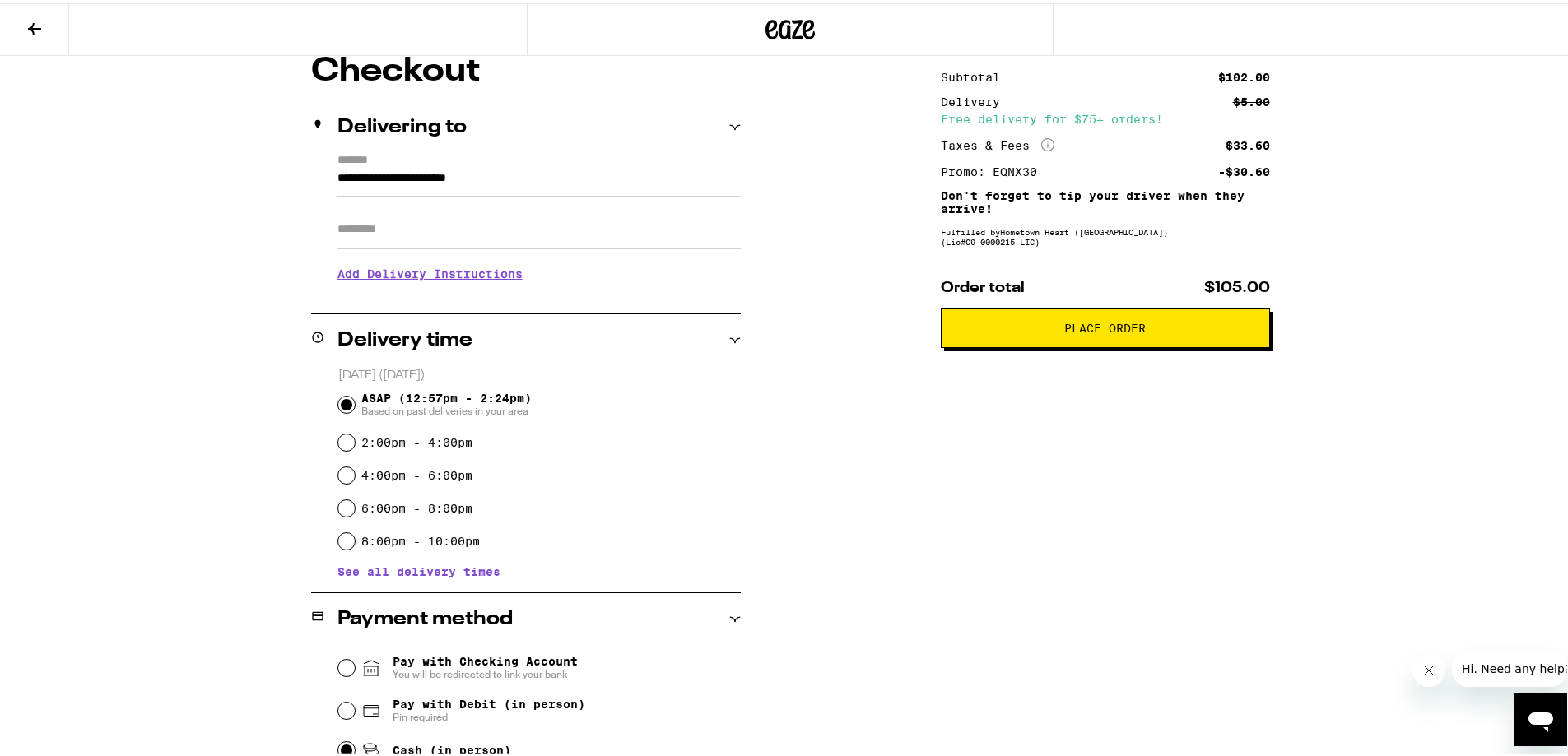
scroll to position [126, 0]
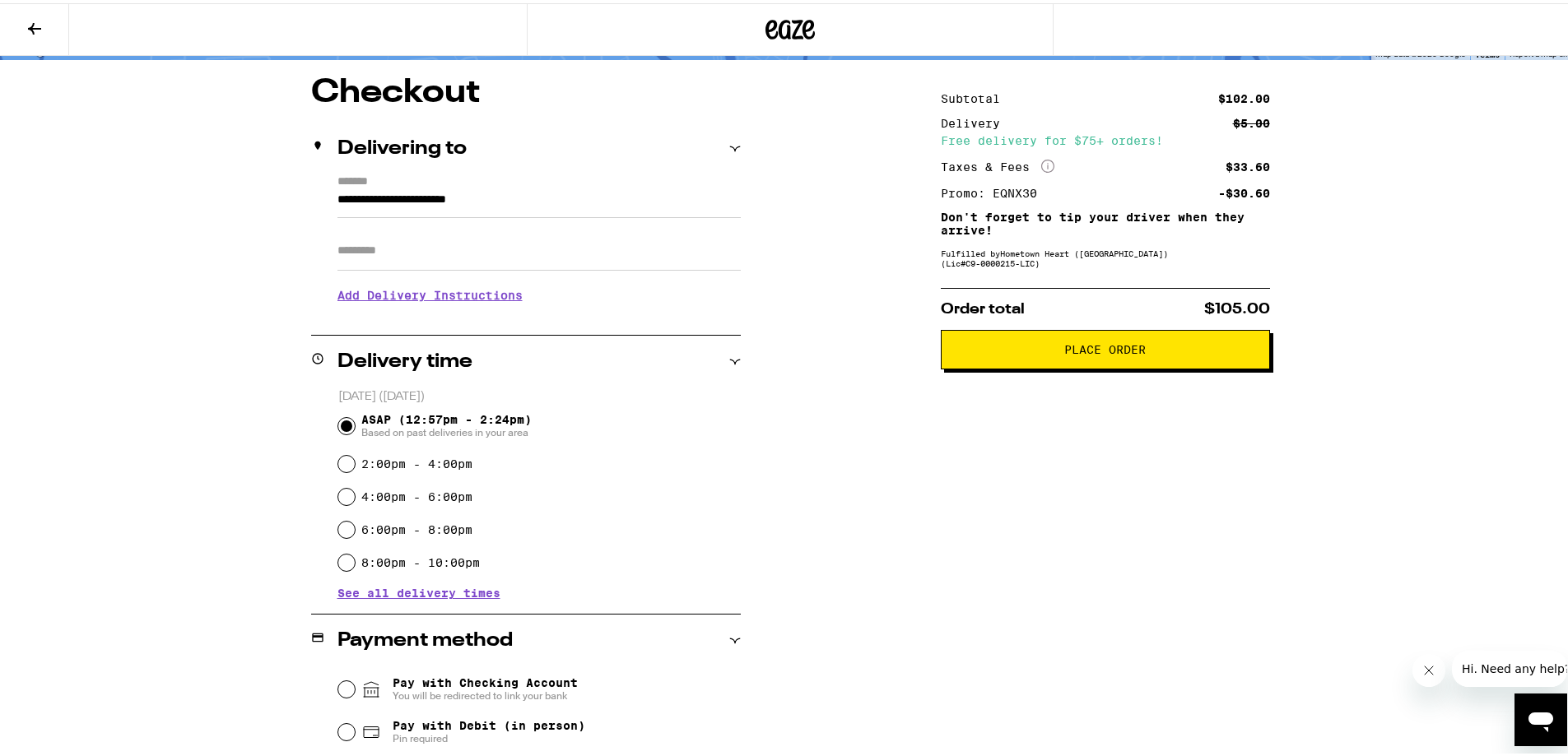
click at [1111, 352] on span "Place Order" at bounding box center [1105, 346] width 81 height 12
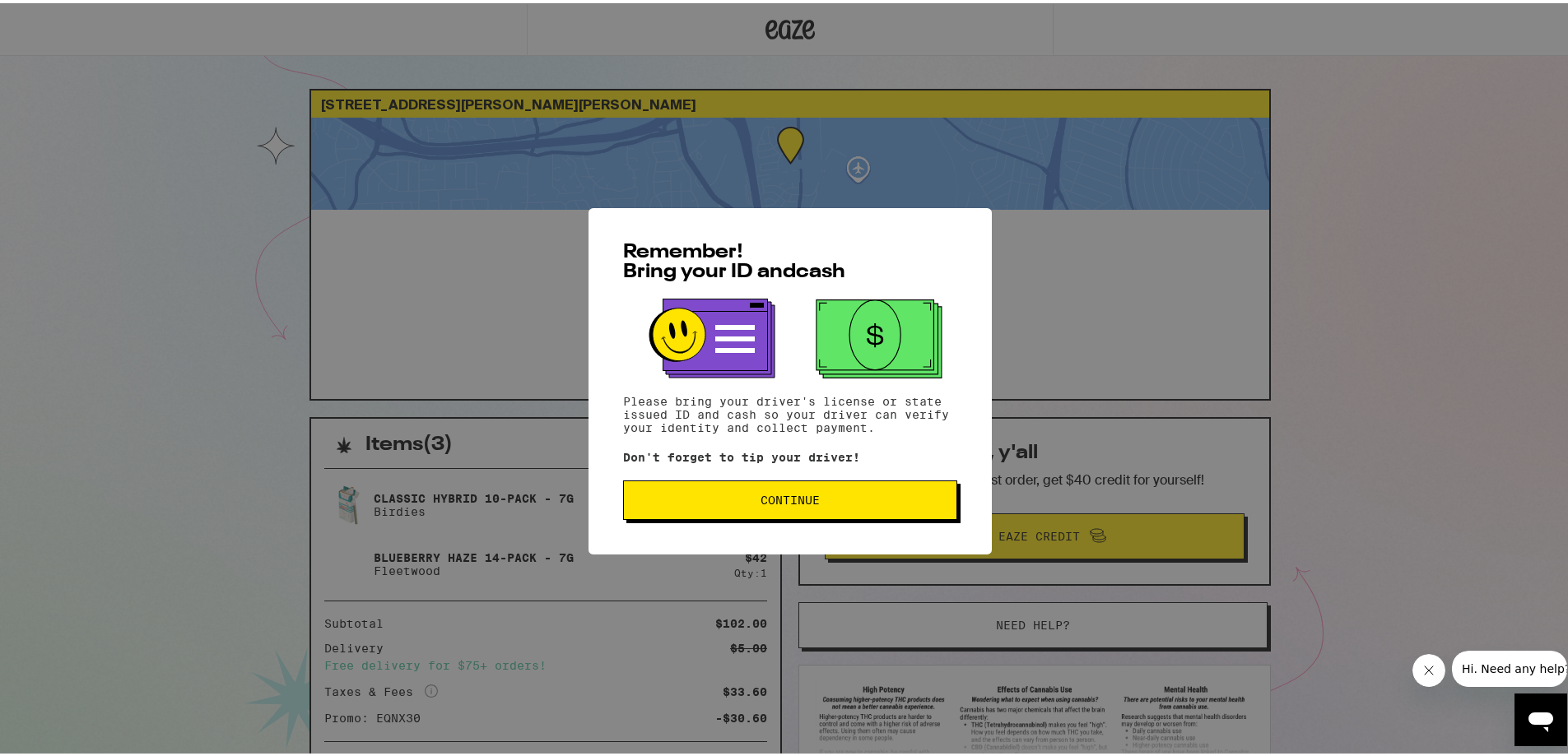
click at [787, 501] on span "Continue" at bounding box center [791, 496] width 60 height 12
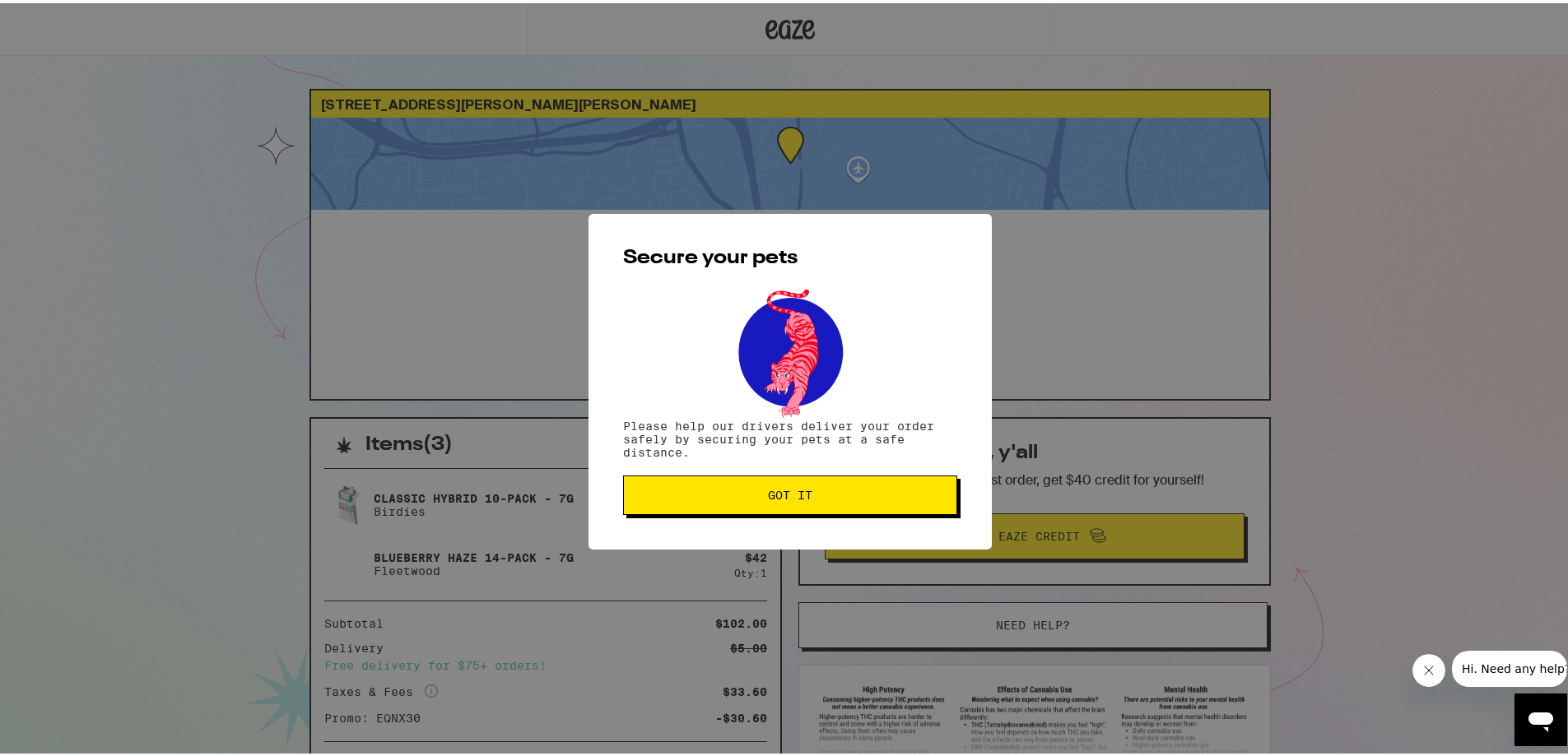
click at [787, 497] on span "Got it" at bounding box center [790, 492] width 44 height 12
